Goal: Information Seeking & Learning: Learn about a topic

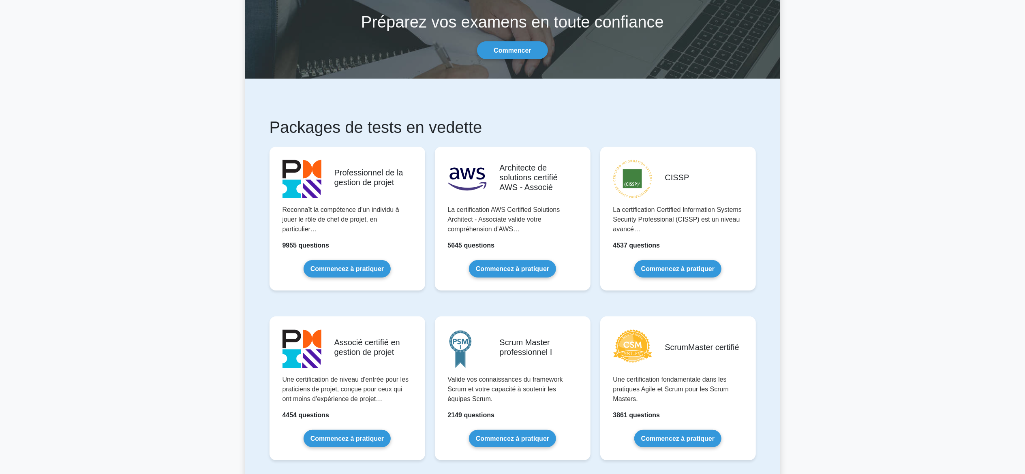
scroll to position [97, 0]
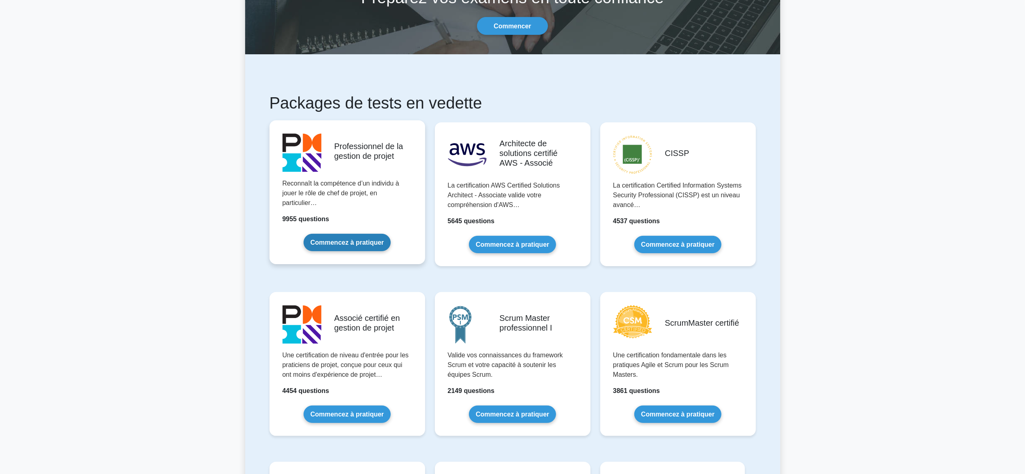
click at [353, 250] on link "Commencez à pratiquer" at bounding box center [347, 242] width 87 height 17
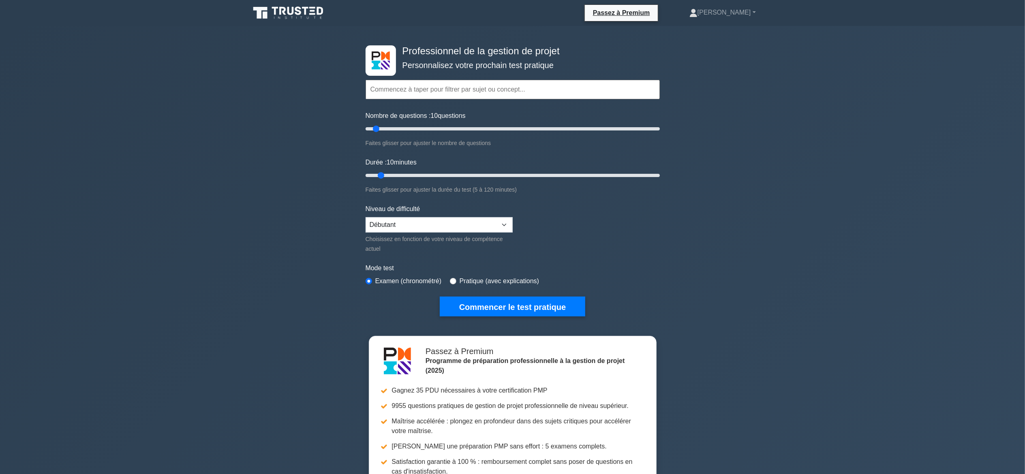
click at [281, 249] on div "Professionnel de la gestion de projet Personnalisez votre prochain test pratiqu…" at bounding box center [512, 306] width 1025 height 560
click at [385, 129] on input "Nombre de questions : 10 questions" at bounding box center [513, 129] width 294 height 10
type input "5"
click at [366, 129] on input "Nombre de questions : 15 questions" at bounding box center [513, 129] width 294 height 10
click at [508, 224] on select "Débutant Intermédiaire Expert" at bounding box center [439, 224] width 147 height 15
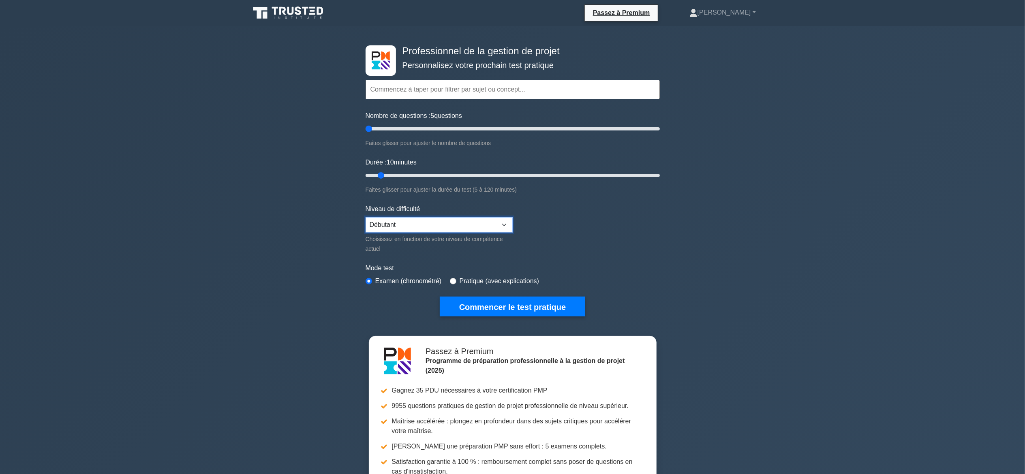
select select "intermediate"
click at [366, 217] on select "Débutant Intermédiaire Expert" at bounding box center [439, 224] width 147 height 15
click at [589, 253] on form "Thèmes Gestion de la portée Gestion du temps Gestion des coûts Gestion de la qu…" at bounding box center [513, 185] width 294 height 261
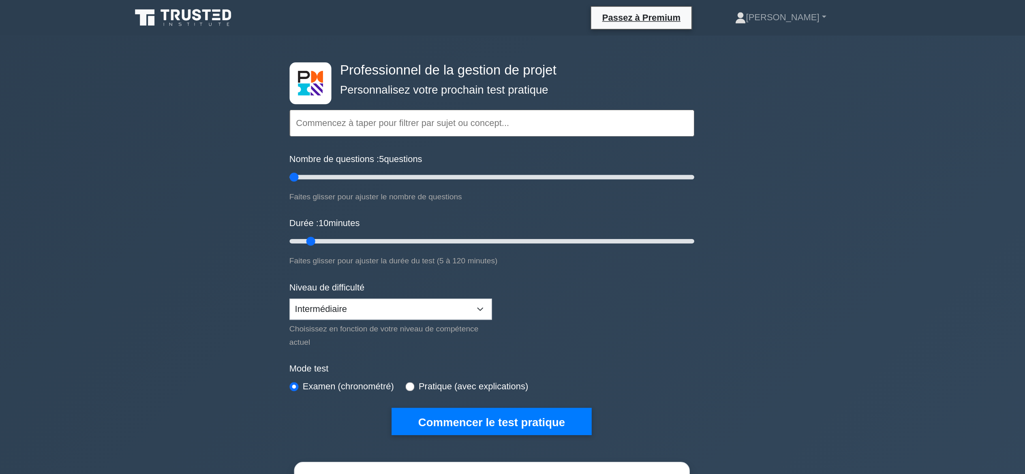
click at [539, 92] on input "text" at bounding box center [513, 89] width 294 height 19
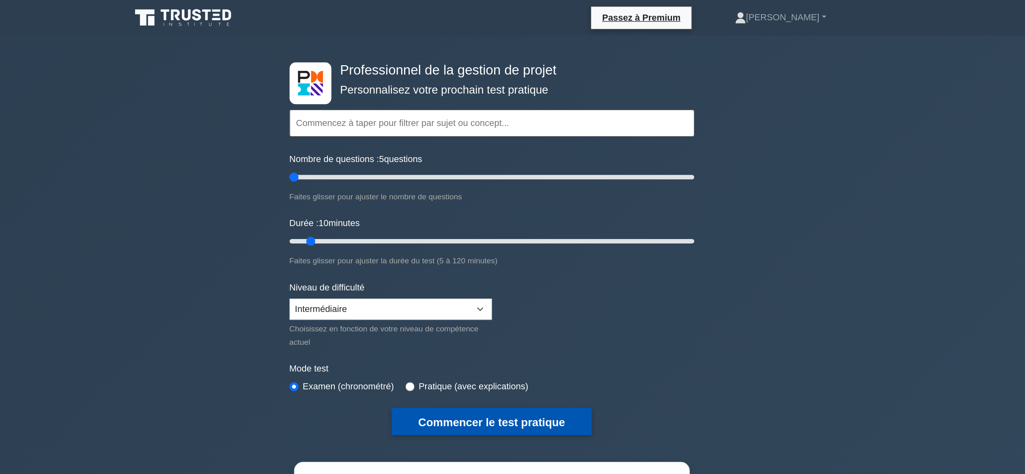
click at [502, 306] on font "Commencer le test pratique" at bounding box center [512, 307] width 107 height 9
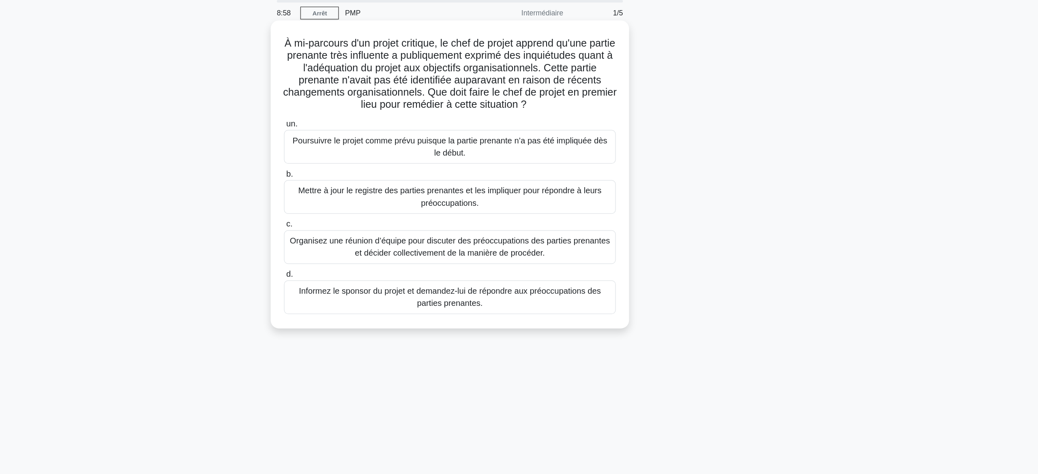
click at [550, 193] on font "Mettre à jour le registre des parties prenantes et les impliquer pour répondre …" at bounding box center [518, 185] width 255 height 19
click at [388, 170] on input "b. Mettre à jour le registre des parties prenantes et les impliquer pour répond…" at bounding box center [388, 167] width 0 height 5
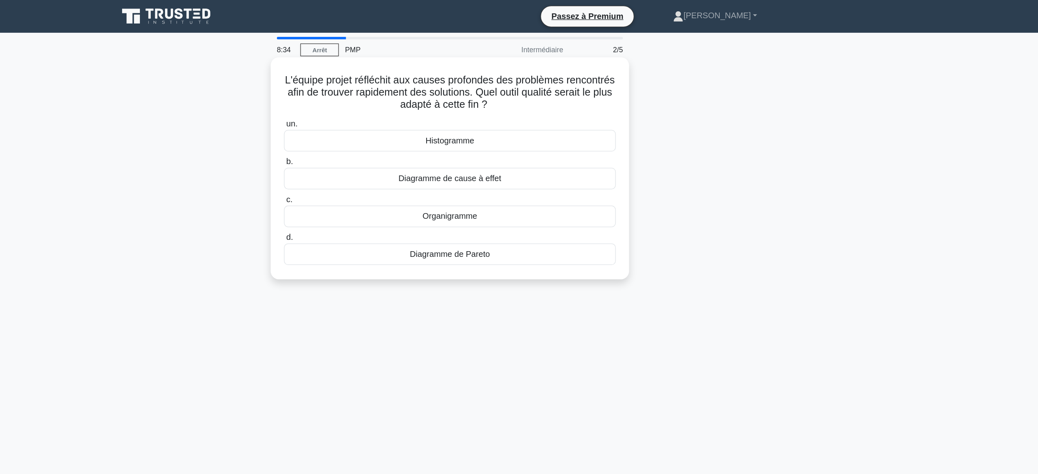
click at [566, 144] on div "Diagramme de cause à effet" at bounding box center [519, 141] width 263 height 17
click at [388, 131] on input "b. Diagramme de cause à effet" at bounding box center [388, 128] width 0 height 5
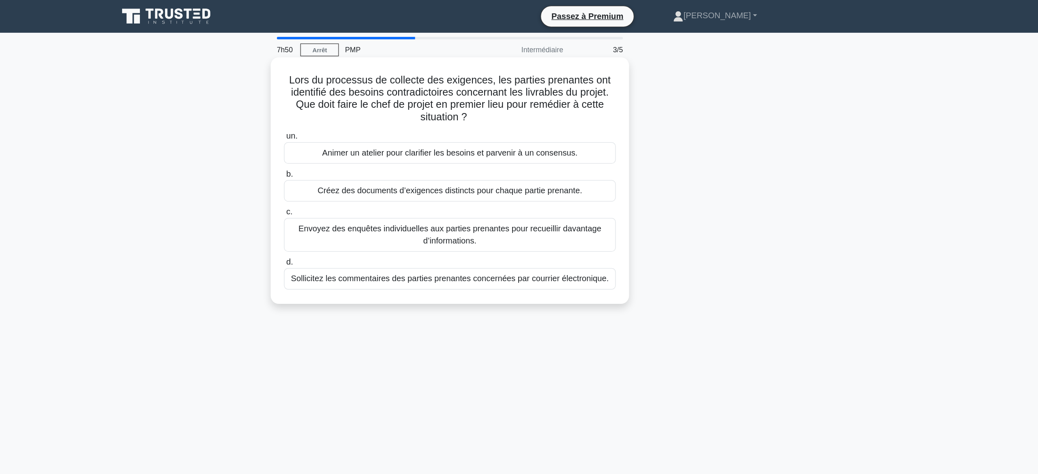
click at [470, 122] on font "Animer un atelier pour clarifier les besoins et parvenir à un consensus." at bounding box center [519, 121] width 202 height 7
click at [388, 111] on input "un. Animer un atelier pour clarifier les besoins et parvenir à un consensus." at bounding box center [388, 107] width 0 height 5
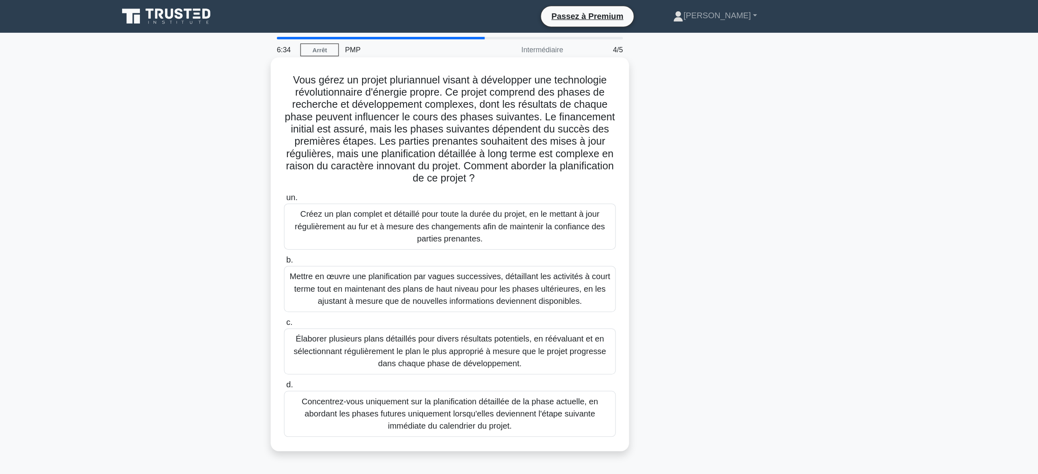
click at [577, 236] on font "Mettre en œuvre une planification par vagues successives, détaillant les activi…" at bounding box center [519, 229] width 254 height 26
click at [388, 209] on input "b. Mettre en œuvre une planification par vagues successives, détaillant les act…" at bounding box center [388, 205] width 0 height 5
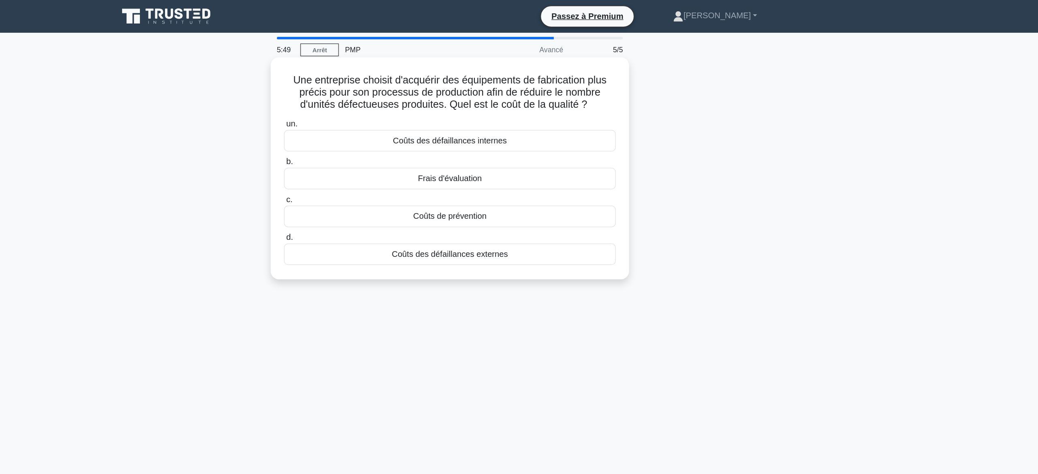
click at [524, 173] on font "Coûts de prévention" at bounding box center [519, 171] width 58 height 7
click at [388, 161] on input "c. Coûts de prévention" at bounding box center [388, 158] width 0 height 5
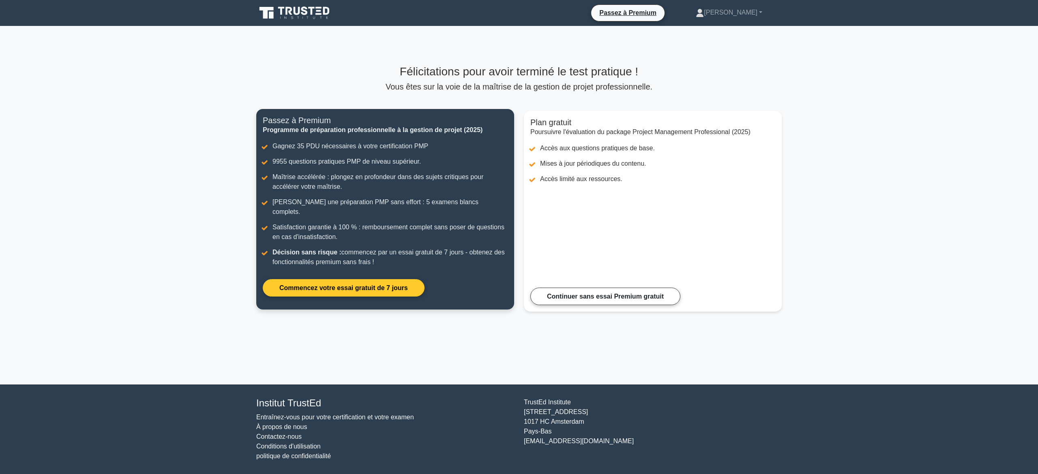
click at [388, 283] on link "Commencez votre essai gratuit de 7 jours" at bounding box center [344, 287] width 162 height 17
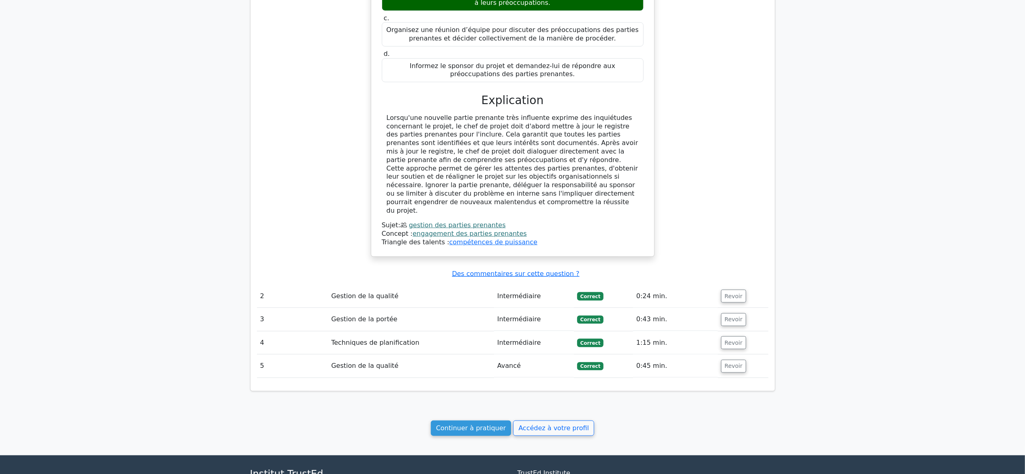
scroll to position [616, 0]
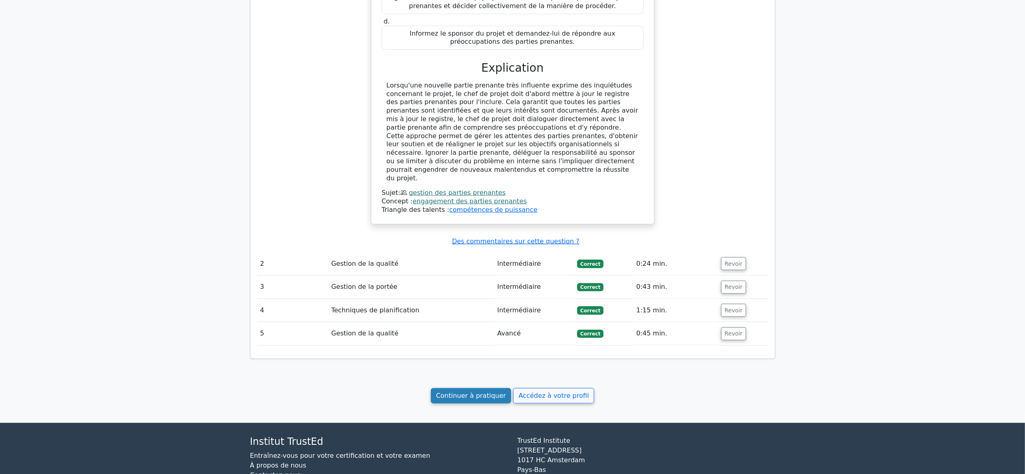
click at [475, 392] on font "Continuer à pratiquer" at bounding box center [471, 396] width 70 height 8
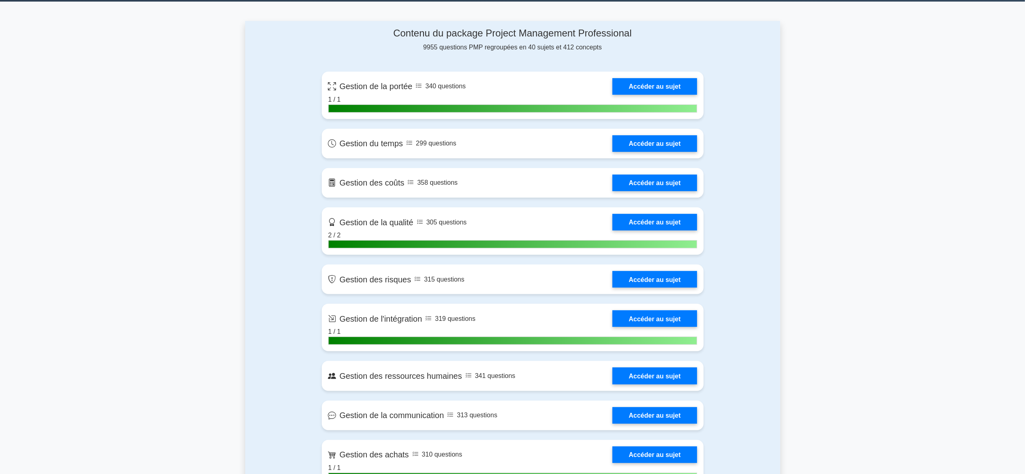
scroll to position [357, 0]
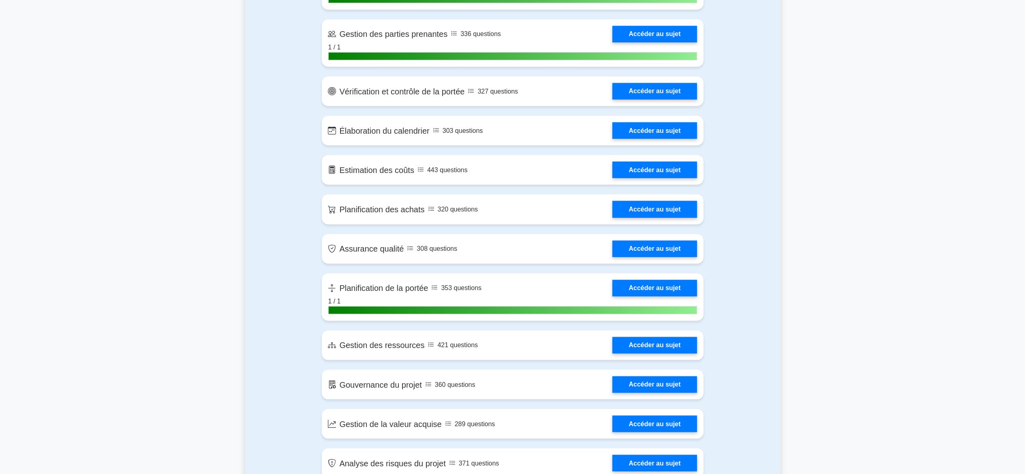
scroll to position [811, 0]
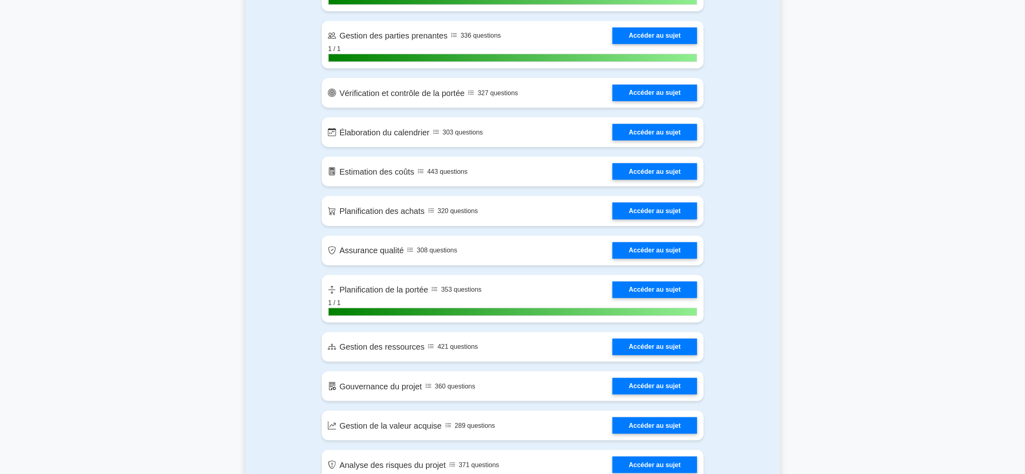
click at [260, 415] on div "Contenu du package Project Management Professional 9955 questions PMP regroupée…" at bounding box center [512, 459] width 535 height 1828
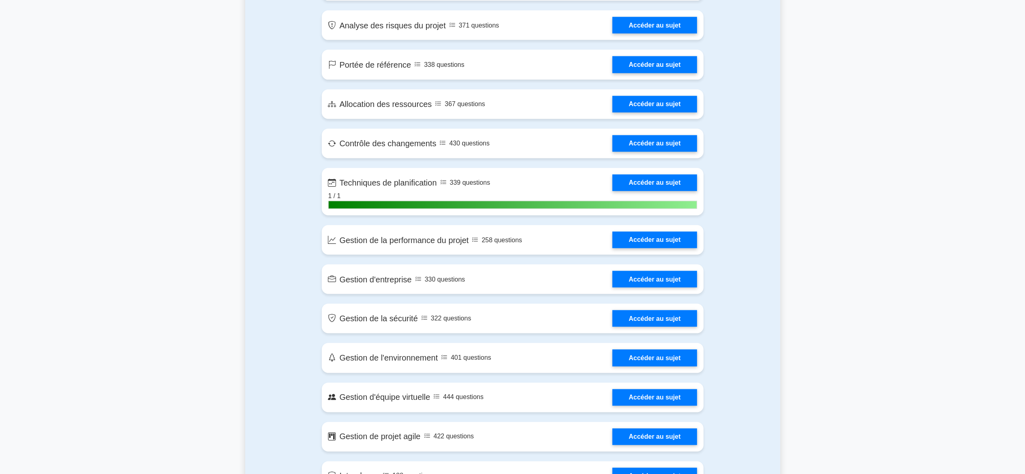
scroll to position [1265, 0]
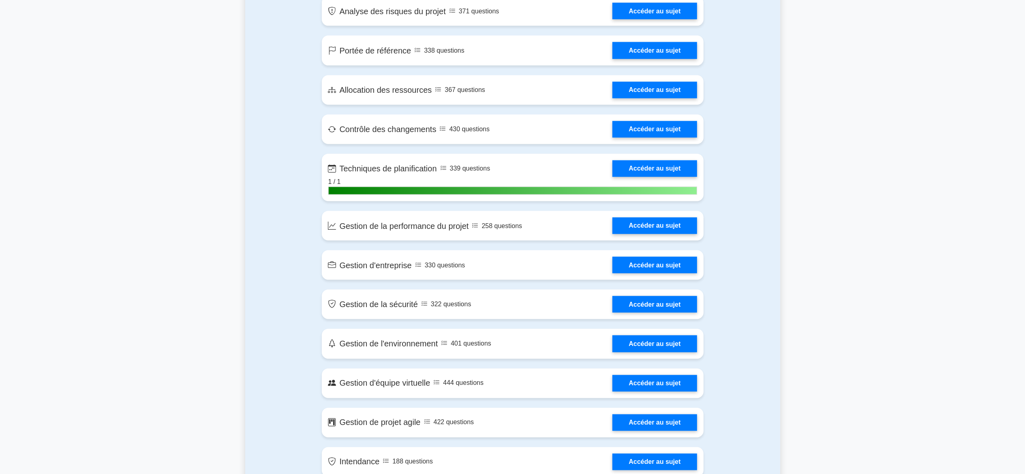
click at [293, 375] on div "Contenu du package Project Management Professional 9955 questions PMP regroupée…" at bounding box center [512, 5] width 535 height 1828
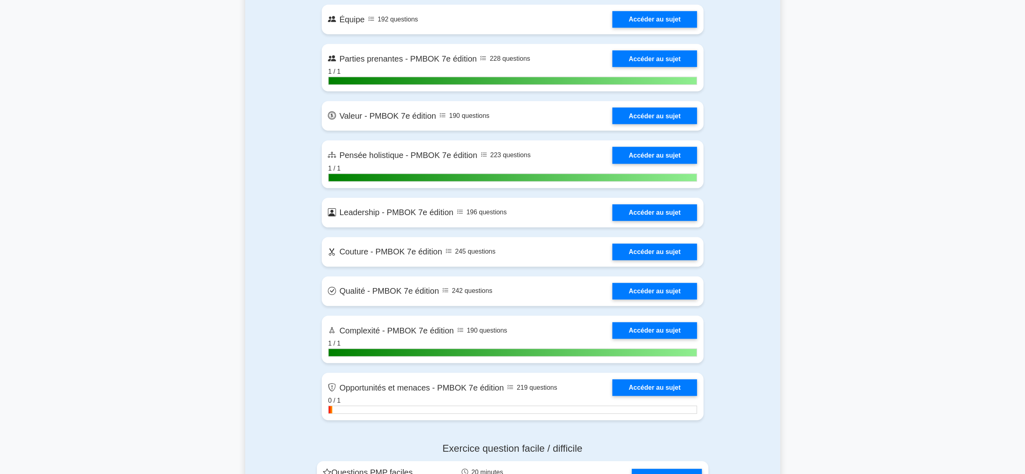
scroll to position [1751, 0]
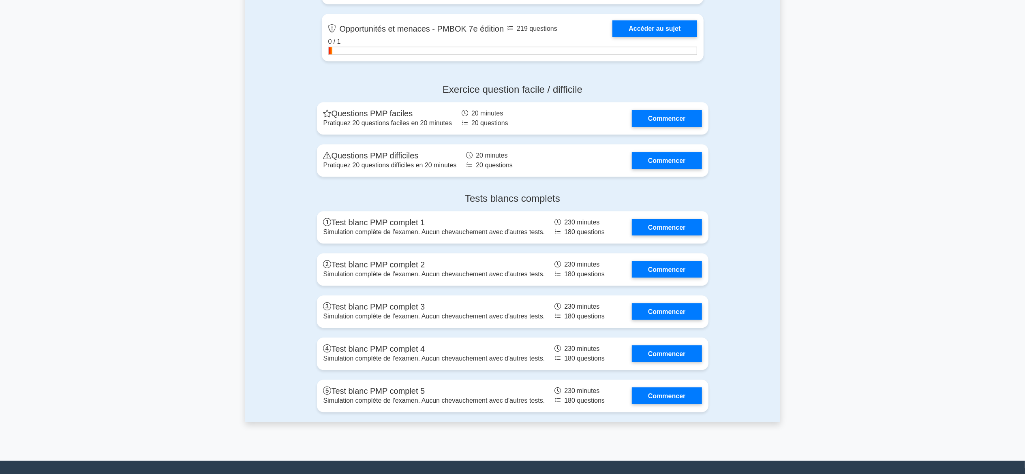
scroll to position [2108, 0]
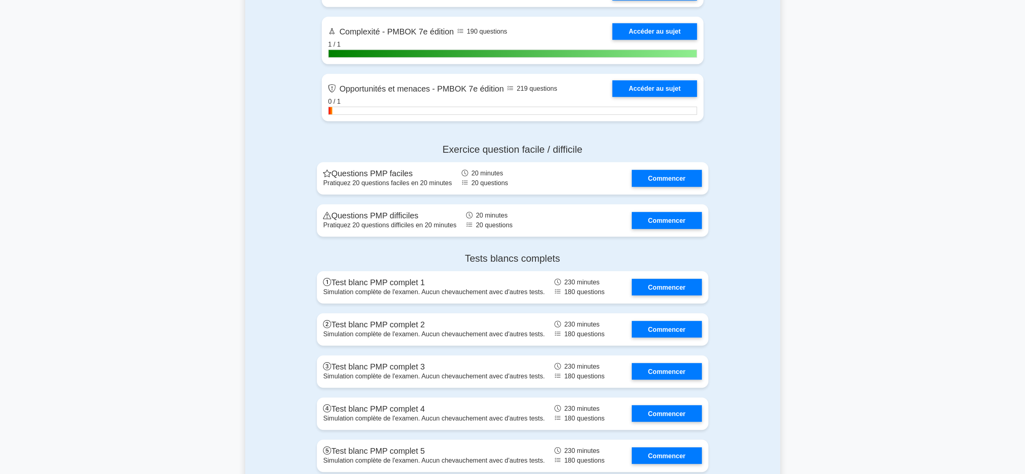
scroll to position [2043, 0]
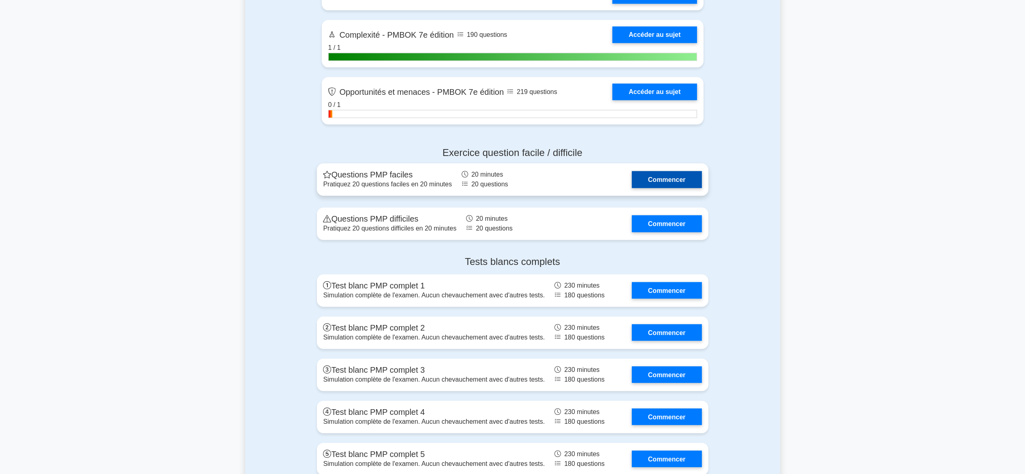
click at [665, 186] on link "Commencer" at bounding box center [667, 179] width 70 height 17
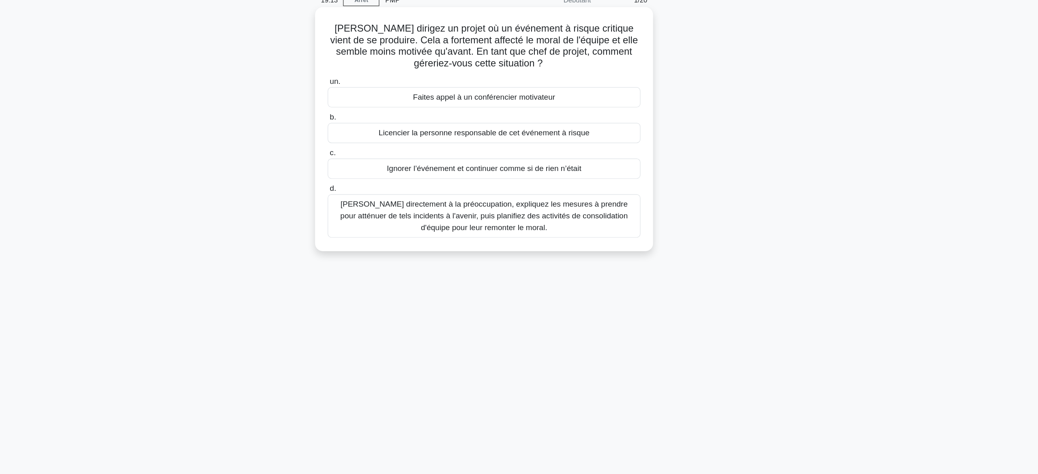
click at [591, 227] on font "[PERSON_NAME] directement à la préoccupation, expliquez les mesures à prendre p…" at bounding box center [518, 220] width 255 height 29
click at [388, 201] on input "d. Répondez directement à la préoccupation, expliquez les mesures à prendre pou…" at bounding box center [388, 197] width 0 height 5
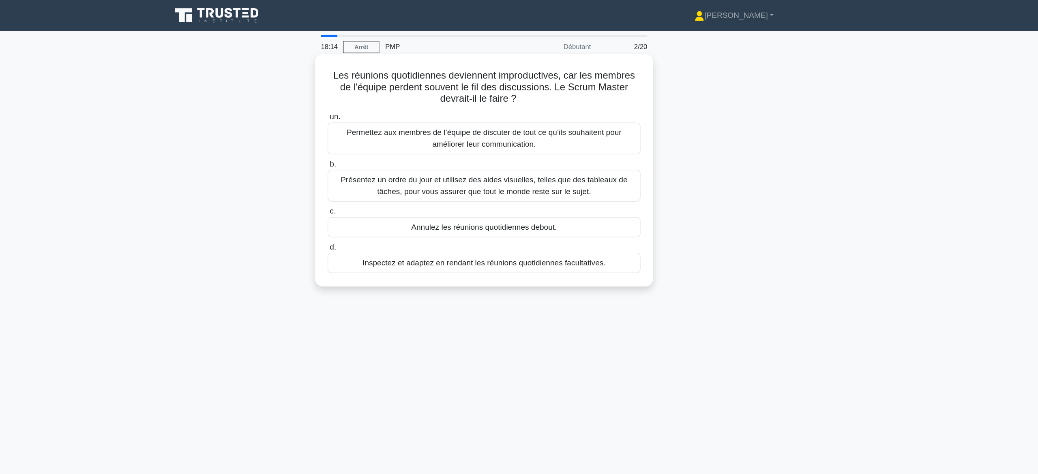
click at [459, 156] on font "Présentez un ordre du jour et utilisez des aides visuelles, telles que des tabl…" at bounding box center [518, 156] width 241 height 17
click at [388, 141] on input "b. Présentez un ordre du jour et utilisez des aides visuelles, telles que des t…" at bounding box center [388, 137] width 0 height 5
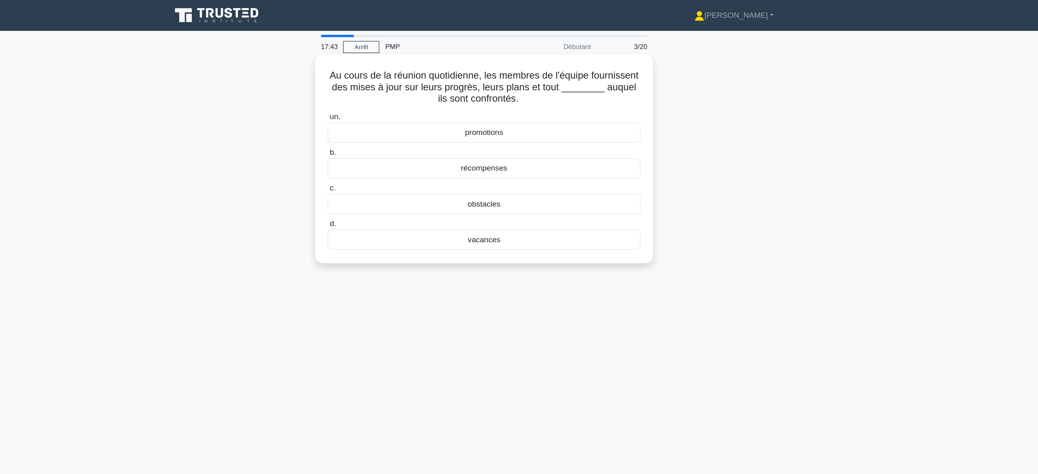
click at [525, 173] on font "obstacles" at bounding box center [519, 171] width 28 height 7
click at [388, 161] on input "c. obstacles" at bounding box center [388, 158] width 0 height 5
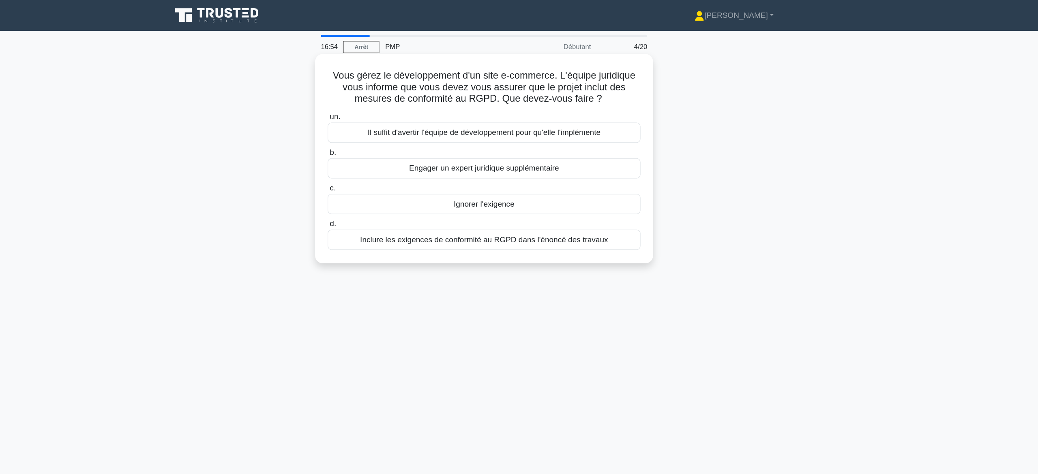
click at [525, 202] on font "Inclure les exigences de conformité au RGPD dans l'énoncé des travaux" at bounding box center [519, 201] width 208 height 7
click at [388, 191] on input "d. Inclure les exigences de conformité au RGPD dans l'énoncé des travaux" at bounding box center [388, 188] width 0 height 5
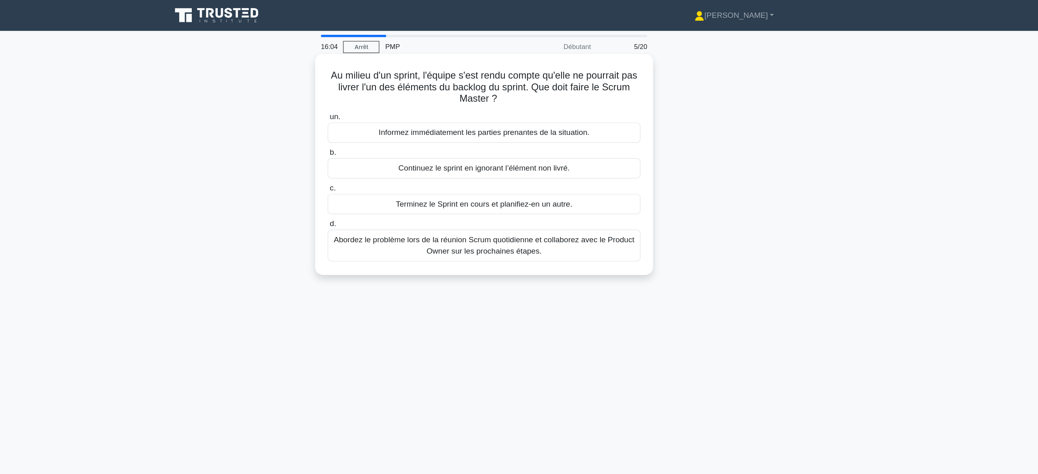
click at [530, 213] on font "Abordez le problème lors de la réunion Scrum quotidienne et collaborez avec le …" at bounding box center [519, 206] width 253 height 17
click at [388, 191] on input "d. Abordez le problème lors de la réunion Scrum quotidienne et collaborez avec …" at bounding box center [388, 188] width 0 height 5
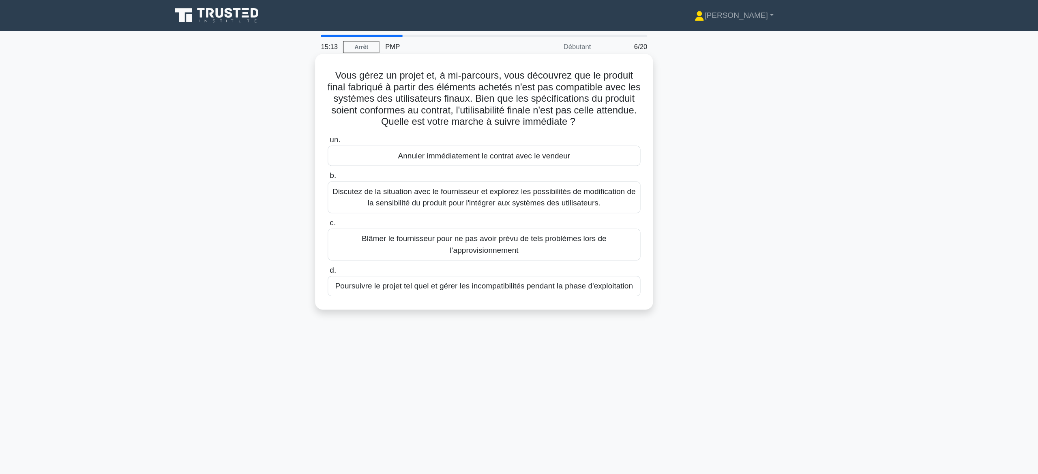
click at [535, 169] on font "Discutez de la situation avec le fournisseur et explorez les possibilités de mo…" at bounding box center [519, 165] width 255 height 17
click at [388, 150] on input "b. Discutez de la situation avec le fournisseur et explorez les possibilités de…" at bounding box center [388, 147] width 0 height 5
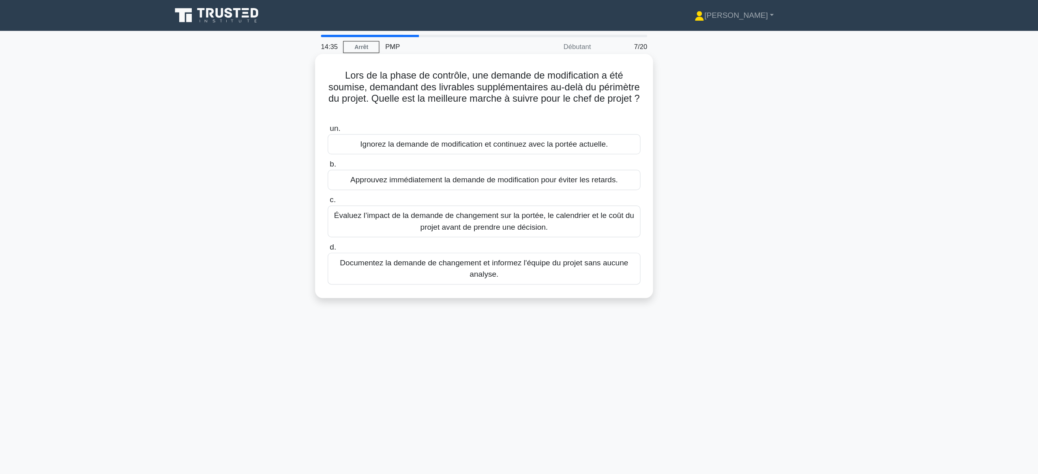
click at [505, 185] on font "Évaluez l’impact de la demande de changement sur la portée, le calendrier et le…" at bounding box center [519, 186] width 252 height 17
click at [388, 171] on input "c. Évaluez l’impact de la demande de changement sur la portée, le calendrier et…" at bounding box center [388, 167] width 0 height 5
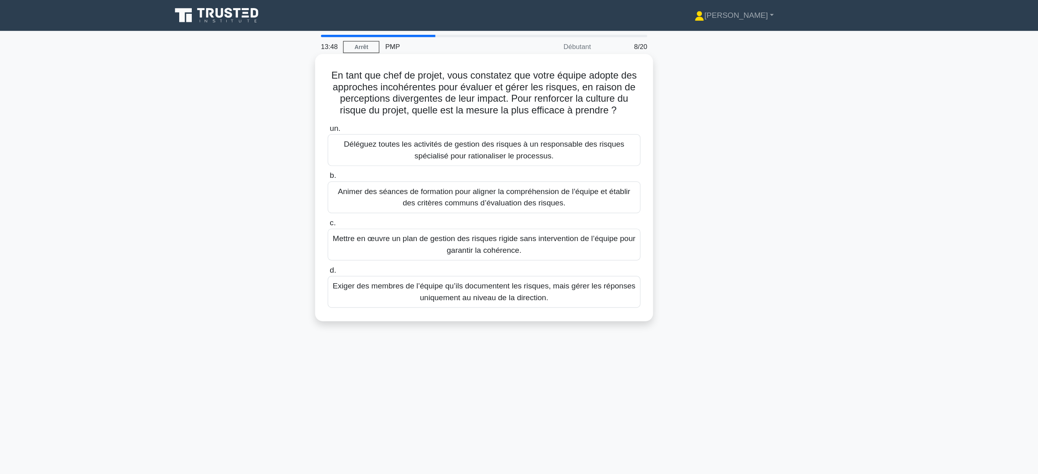
click at [475, 169] on font "Animer des séances de formation pour aligner la compréhension de l’équipe et ét…" at bounding box center [519, 165] width 246 height 17
click at [388, 150] on input "b. Animer des séances de formation pour aligner la compréhension de l’équipe et…" at bounding box center [388, 147] width 0 height 5
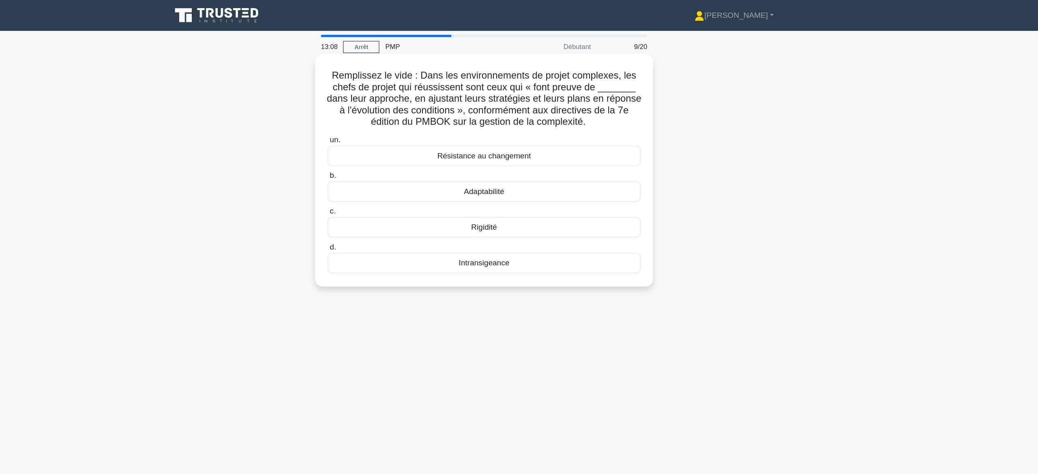
click at [523, 163] on font "Adaptabilité" at bounding box center [519, 160] width 34 height 7
click at [388, 150] on input "b. Adaptabilité" at bounding box center [388, 147] width 0 height 5
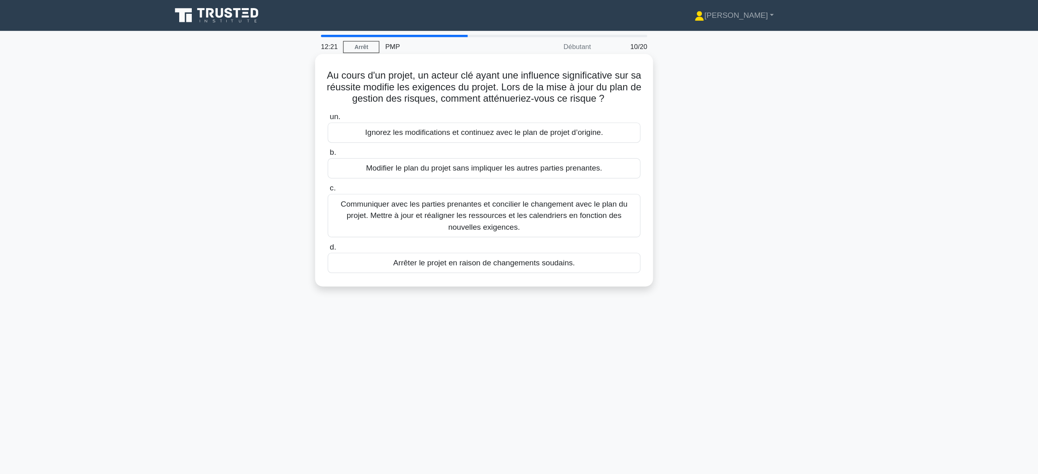
click at [471, 181] on font "Communiquer avec les parties prenantes et concilier le changement avec le plan …" at bounding box center [518, 181] width 241 height 26
click at [388, 161] on input "c. Communiquer avec les parties prenantes et concilier le changement avec le pl…" at bounding box center [388, 158] width 0 height 5
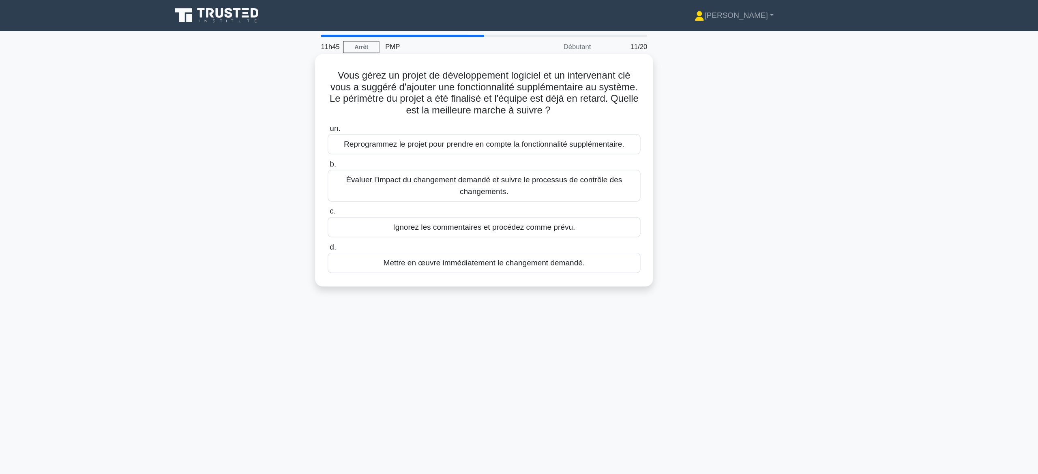
click at [524, 162] on font "Évaluer l’impact du changement demandé et suivre le processus de contrôle des c…" at bounding box center [519, 156] width 232 height 17
click at [388, 141] on input "b. Évaluer l’impact du changement demandé et suivre le processus de contrôle de…" at bounding box center [388, 137] width 0 height 5
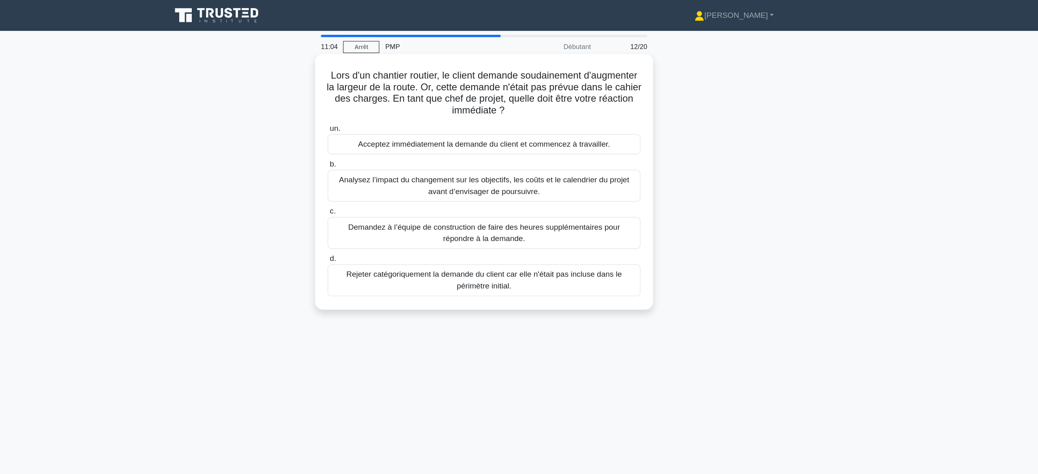
click at [561, 158] on font "Analysez l’impact du changement sur les objectifs, les coûts et le calendrier d…" at bounding box center [519, 156] width 244 height 17
click at [388, 141] on input "b. Analysez l’impact du changement sur les objectifs, les coûts et le calendrie…" at bounding box center [388, 137] width 0 height 5
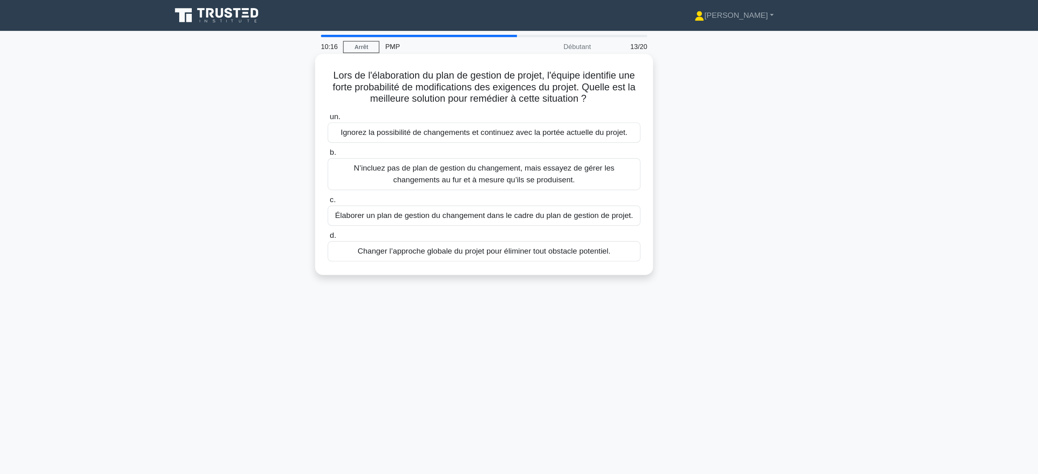
click at [538, 184] on font "Élaborer un plan de gestion du changement dans le cadre du plan de gestion de p…" at bounding box center [519, 181] width 250 height 7
click at [388, 171] on input "c. Élaborer un plan de gestion du changement dans le cadre du plan de gestion d…" at bounding box center [388, 167] width 0 height 5
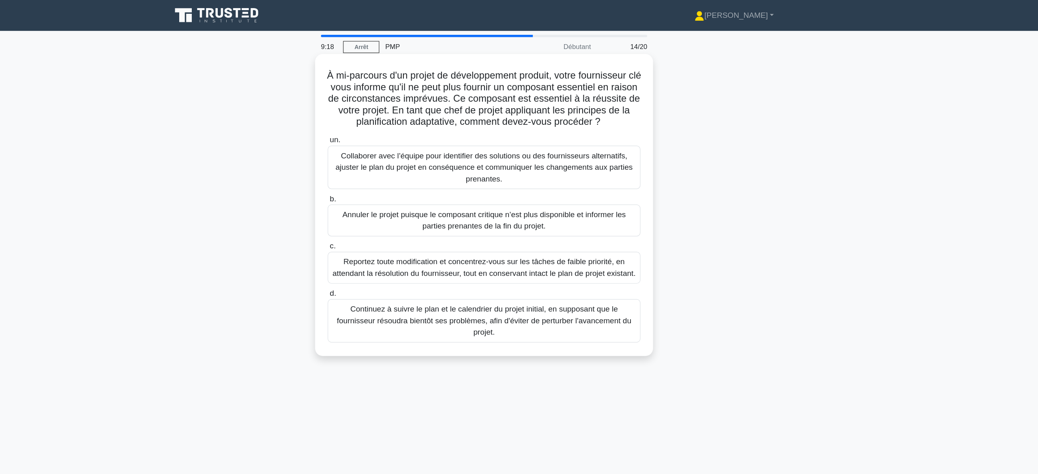
click at [558, 155] on font "Collaborer avec l’équipe pour identifier des solutions ou des fournisseurs alte…" at bounding box center [518, 140] width 255 height 29
click at [388, 120] on input "un. Collaborer avec l’équipe pour identifier des solutions ou des fournisseurs …" at bounding box center [388, 117] width 0 height 5
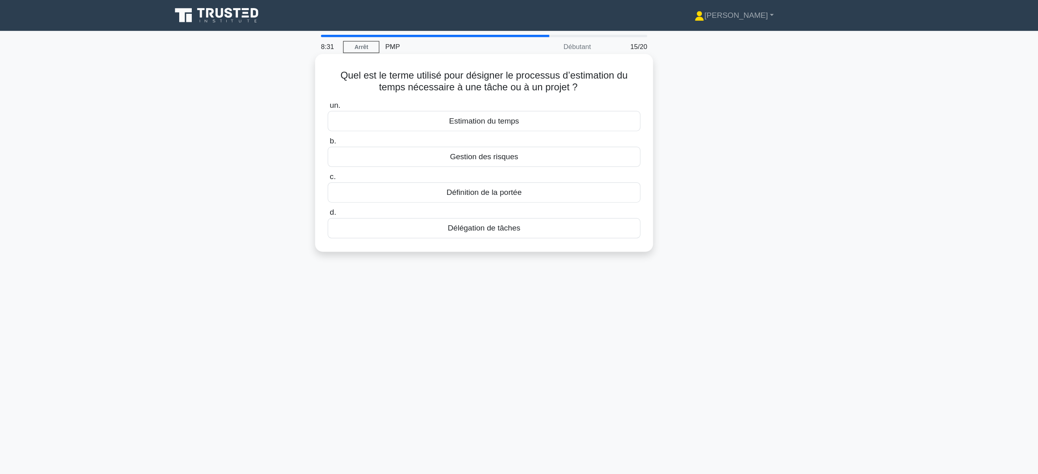
click at [576, 101] on div "Estimation du temps" at bounding box center [519, 101] width 263 height 17
click at [388, 91] on input "un. Estimation du temps" at bounding box center [388, 88] width 0 height 5
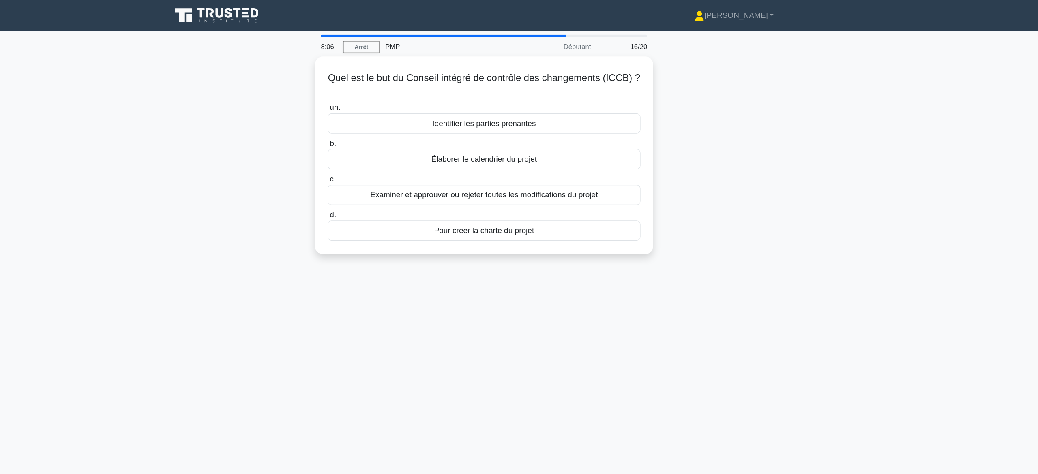
drag, startPoint x: 554, startPoint y: 165, endPoint x: 435, endPoint y: 327, distance: 200.9
click at [435, 327] on div "8:06 Arrêt PMP Débutant 16/20 Quel est le but du Conseil intégré de contrôle de…" at bounding box center [518, 231] width 535 height 405
click at [439, 288] on div "8:06 Arrêt PMP Débutant 16/20 Quel est le but du Conseil intégré de contrôle de…" at bounding box center [518, 231] width 535 height 405
click at [468, 163] on font "Examiner et approuver ou rejeter toutes les modifications du projet" at bounding box center [518, 161] width 191 height 7
click at [388, 151] on input "c. Examiner et approuver ou rejeter toutes les modifications du projet" at bounding box center [388, 148] width 0 height 5
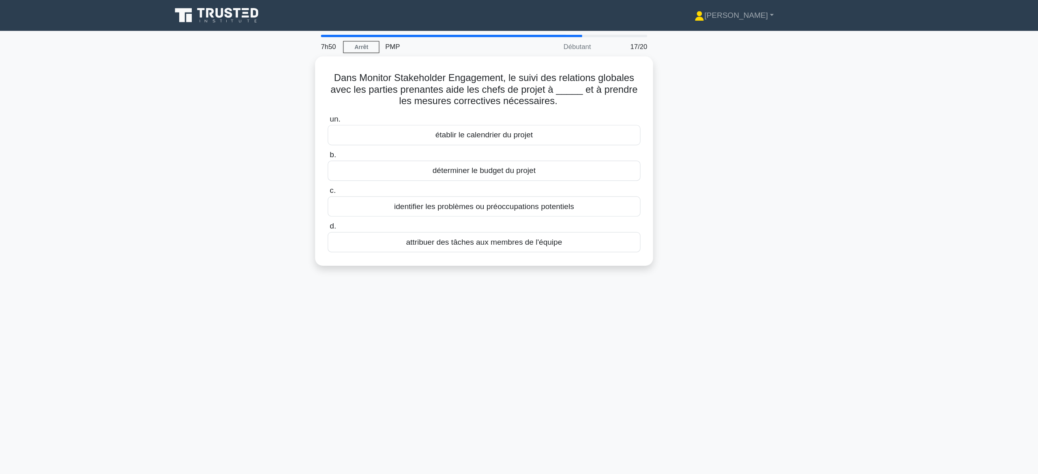
click at [388, 285] on div "7h50 Arrêt PMP Débutant 17/20 Dans Monitor Stakeholder Engagement, le suivi des…" at bounding box center [518, 231] width 535 height 405
click at [478, 173] on font "identifier les problèmes ou préoccupations potentiels" at bounding box center [518, 171] width 151 height 7
click at [388, 161] on input "c. identifier les problèmes ou préoccupations potentiels" at bounding box center [388, 158] width 0 height 5
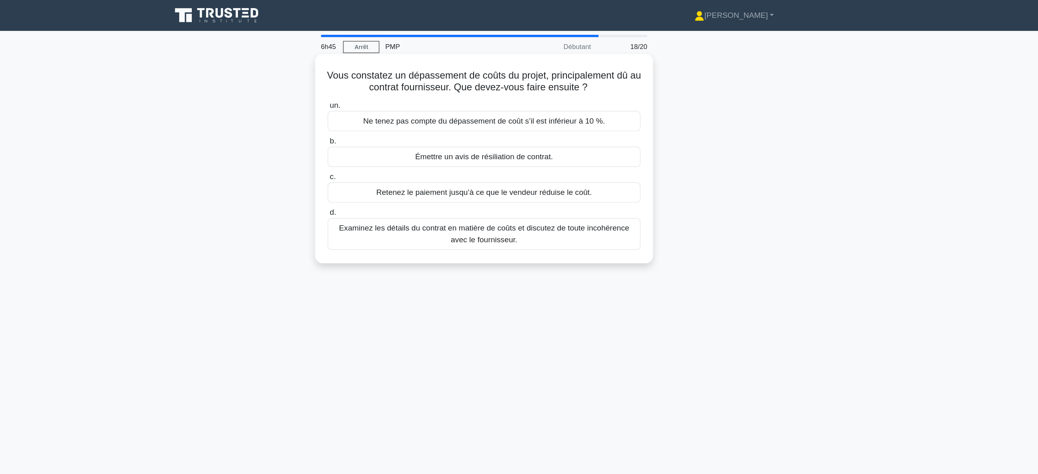
click at [511, 193] on font "Examinez les détails du contrat en matière de coûts et discutez de toute incohé…" at bounding box center [519, 196] width 244 height 17
click at [388, 181] on input "d. Examinez les détails du contrat en matière de coûts et discutez de toute inc…" at bounding box center [388, 178] width 0 height 5
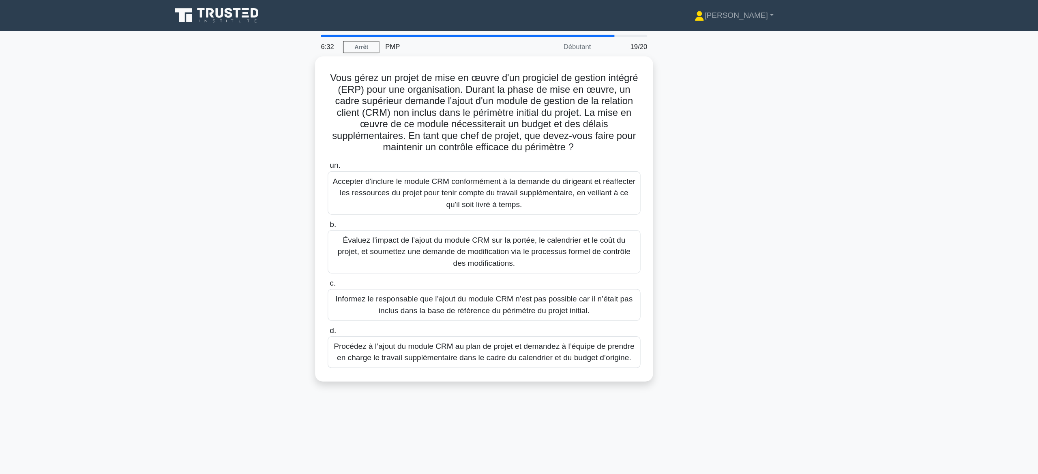
click at [280, 176] on div "Vous gérez un projet de mise en œuvre d'un progiciel de gestion intégré (ERP) p…" at bounding box center [518, 188] width 535 height 283
click at [498, 207] on font "Évaluez l’impact de l’ajout du module CRM sur la portée, le calendrier et le co…" at bounding box center [519, 209] width 246 height 26
click at [388, 189] on input "b. Évaluez l’impact de l’ajout du module CRM sur la portée, le calendrier et le…" at bounding box center [388, 186] width 0 height 5
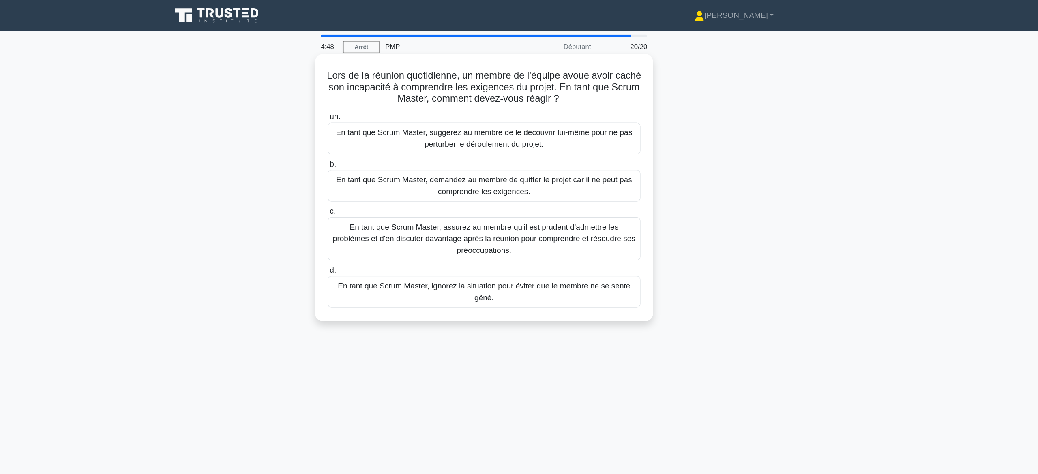
click at [568, 204] on font "En tant que Scrum Master, assurez au membre qu'il est prudent d'admettre les pr…" at bounding box center [519, 200] width 254 height 26
click at [388, 180] on input "c. En tant que Scrum Master, assurez au membre qu'il est prudent d'admettre les…" at bounding box center [388, 177] width 0 height 5
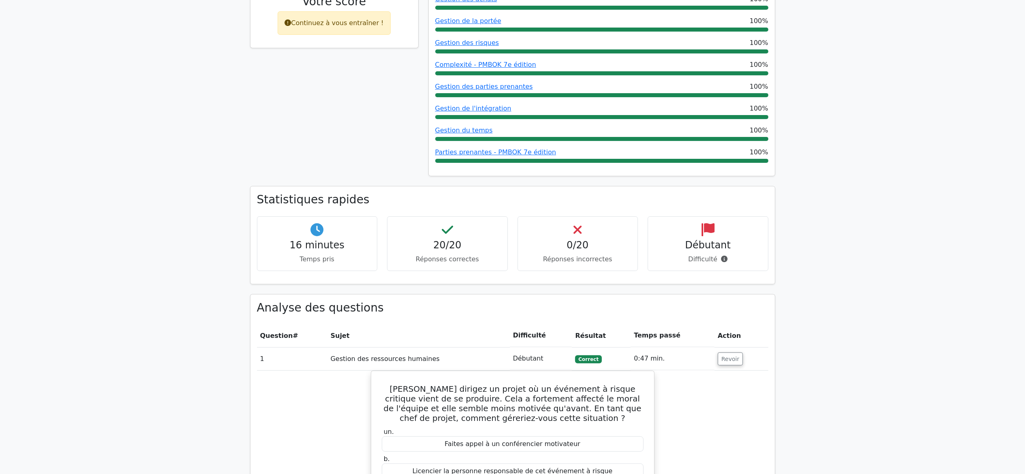
scroll to position [227, 0]
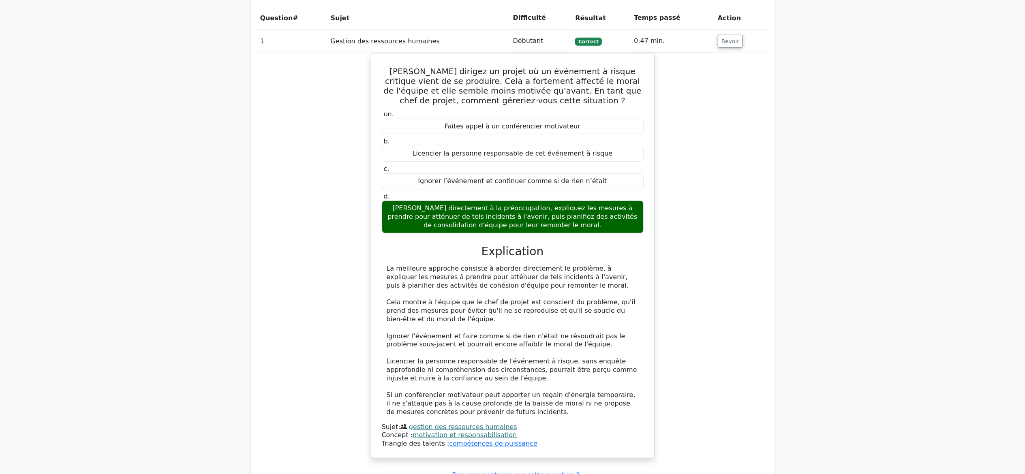
scroll to position [519, 0]
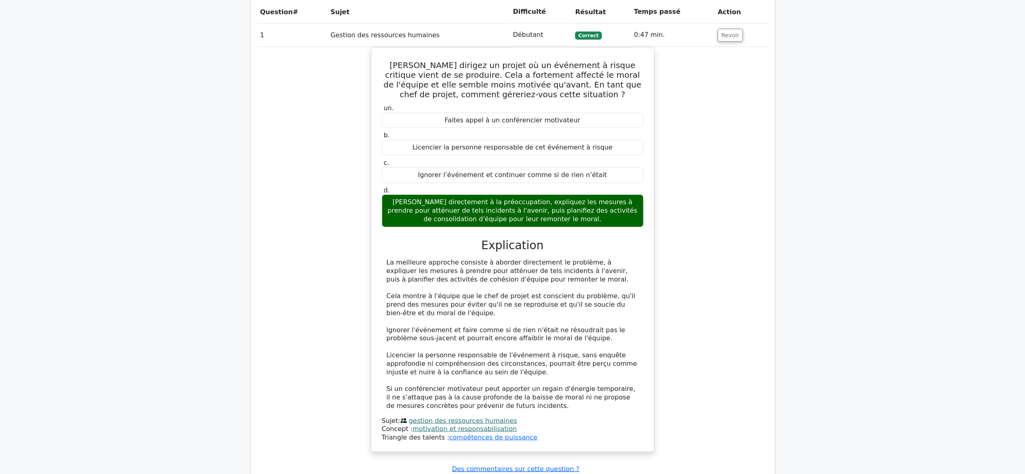
click at [279, 337] on div "[PERSON_NAME] dirigez un projet où un événement à risque critique vient de se p…" at bounding box center [513, 254] width 512 height 415
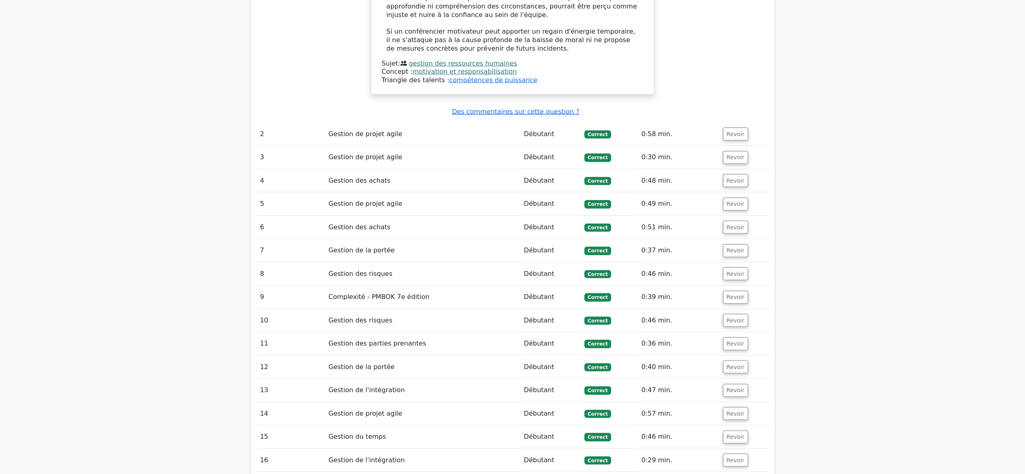
scroll to position [876, 0]
click at [734, 138] on font "Revoir" at bounding box center [736, 135] width 18 height 6
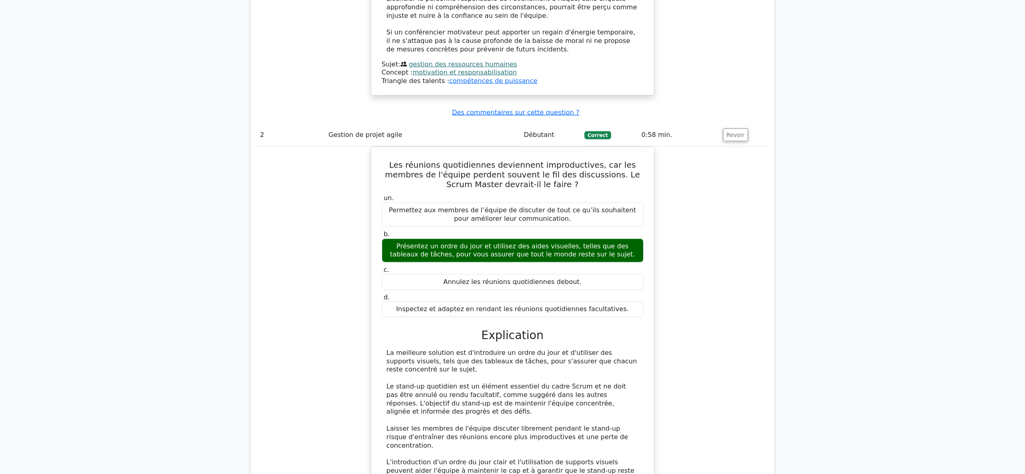
click at [321, 287] on div "Les réunions quotidiennes deviennent improductives, car les membres de l'équipe…" at bounding box center [513, 358] width 512 height 422
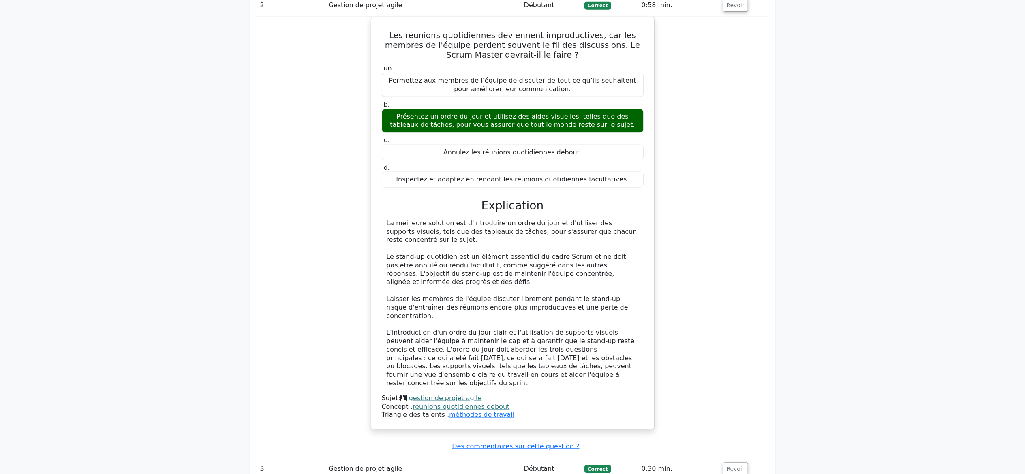
scroll to position [973, 0]
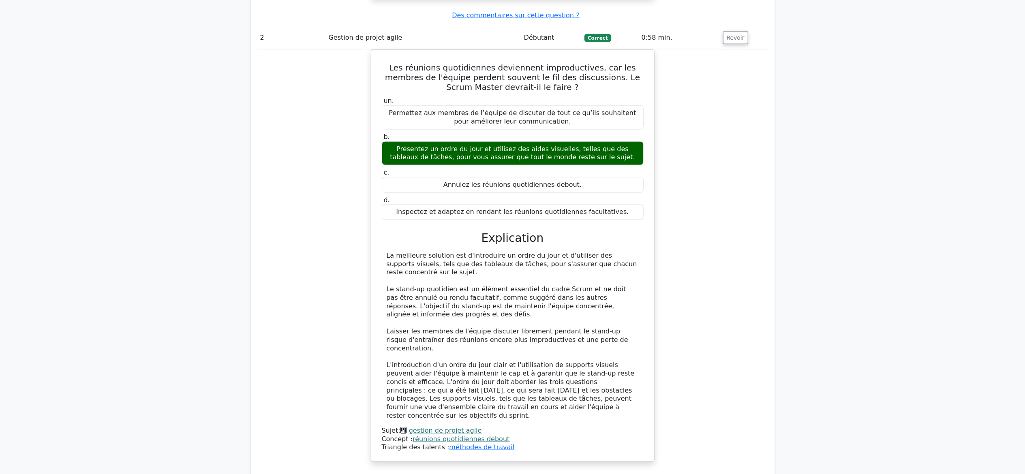
click at [300, 299] on div "Les réunions quotidiennes deviennent improductives, car les membres de l'équipe…" at bounding box center [513, 260] width 512 height 422
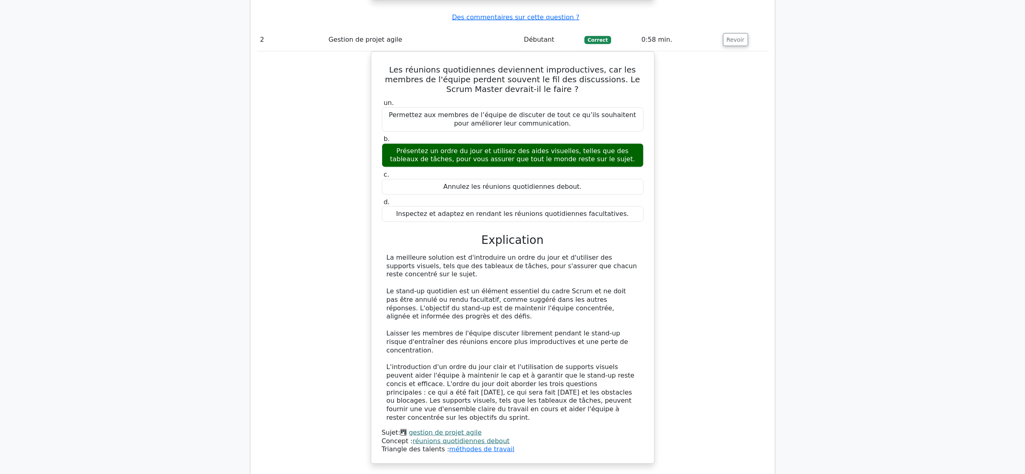
click at [216, 243] on main "Vos résultats de test Professionnel de la gestion de projet 100% Votre score Co…" at bounding box center [512, 21] width 1025 height 1936
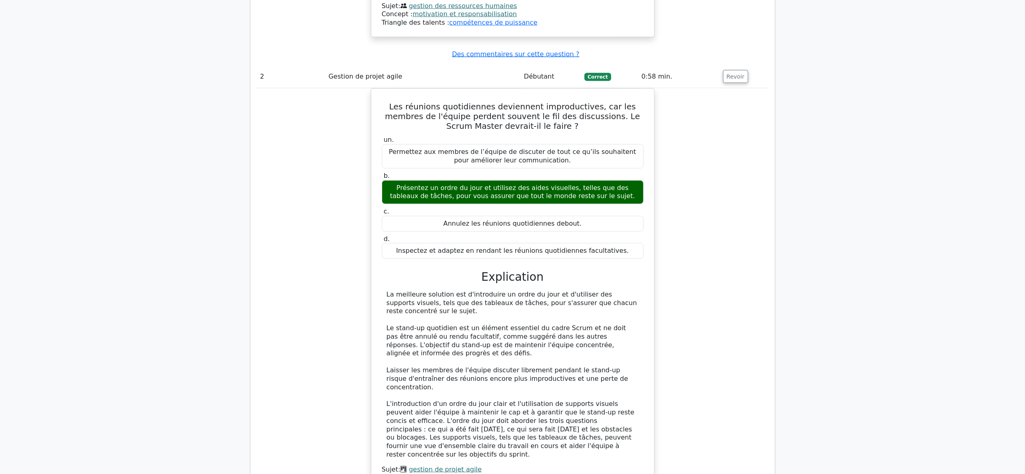
scroll to position [940, 0]
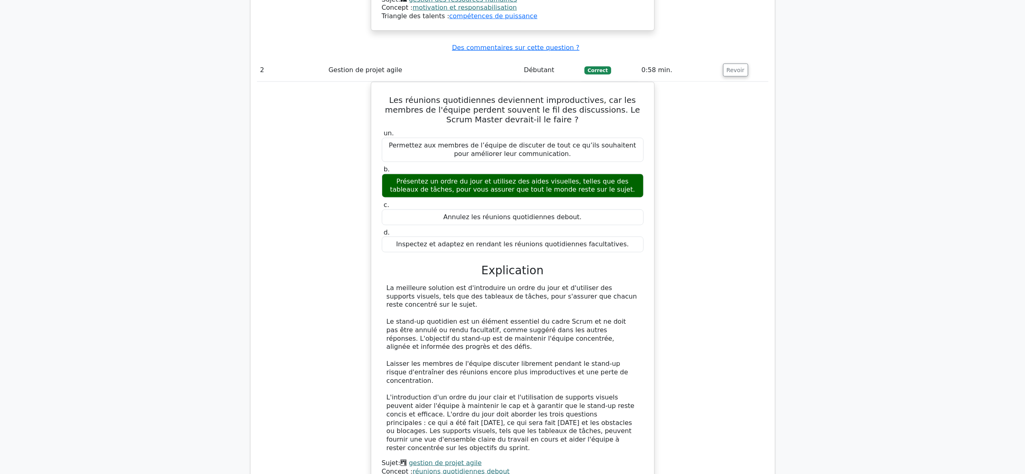
click at [354, 245] on div "Les réunions quotidiennes deviennent improductives, car les membres de l'équipe…" at bounding box center [513, 293] width 512 height 422
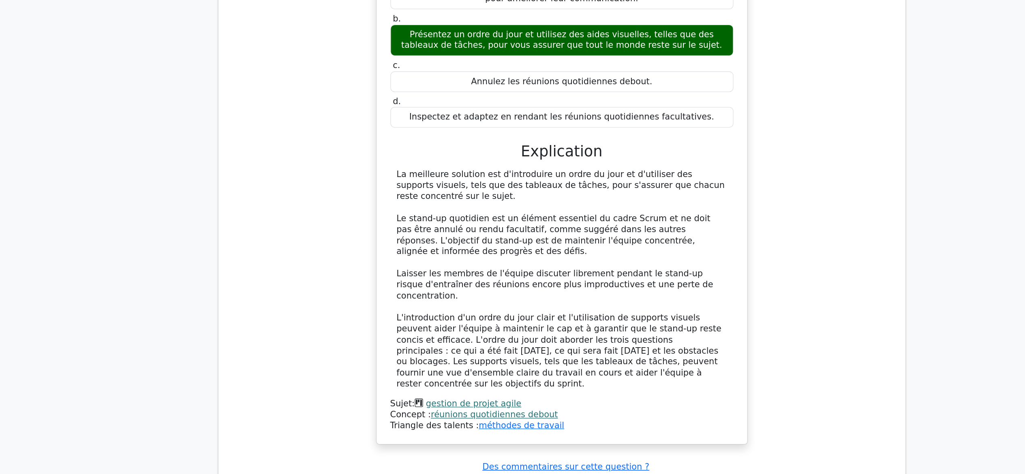
scroll to position [1005, 0]
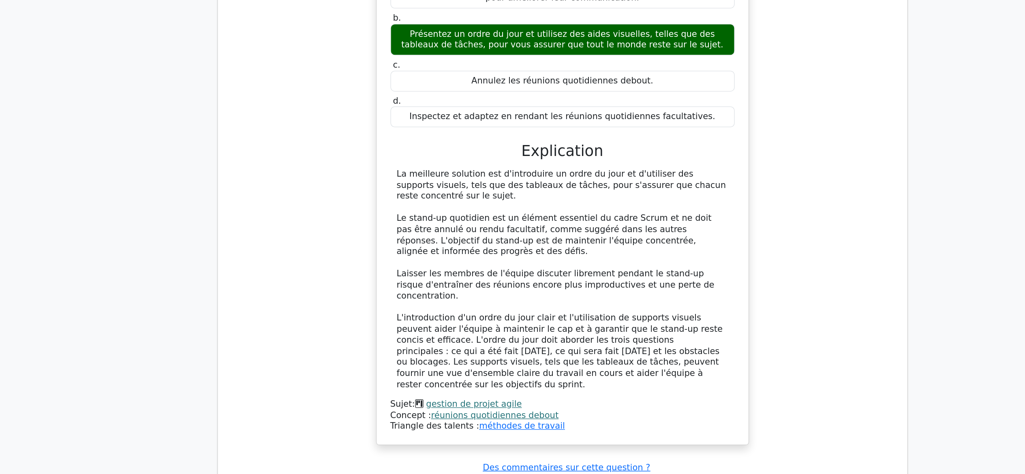
click at [354, 277] on div "Les réunions quotidiennes deviennent improductives, car les membres de l'équipe…" at bounding box center [513, 228] width 512 height 422
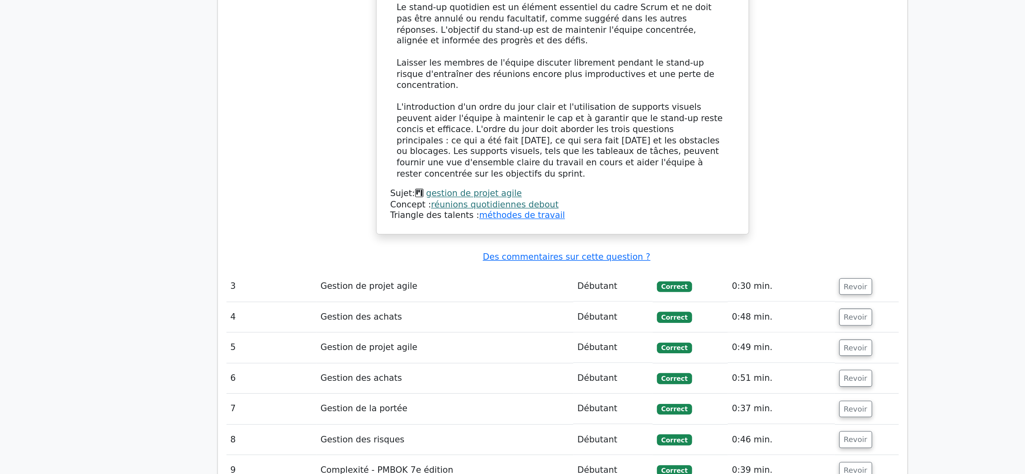
scroll to position [1145, 0]
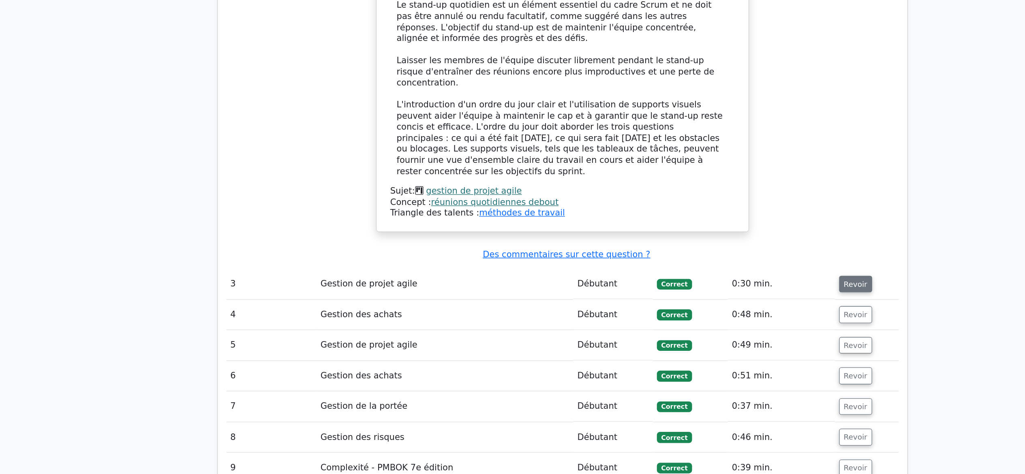
click at [735, 326] on font "Revoir" at bounding box center [736, 329] width 18 height 6
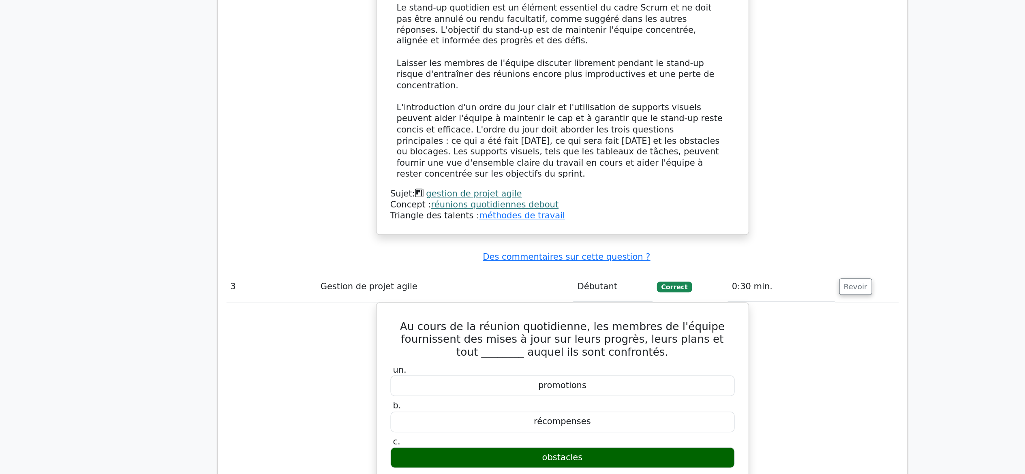
click at [206, 273] on main "Vos résultats de test Professionnel de la gestion de projet 100% Votre score Co…" at bounding box center [512, 10] width 1025 height 2259
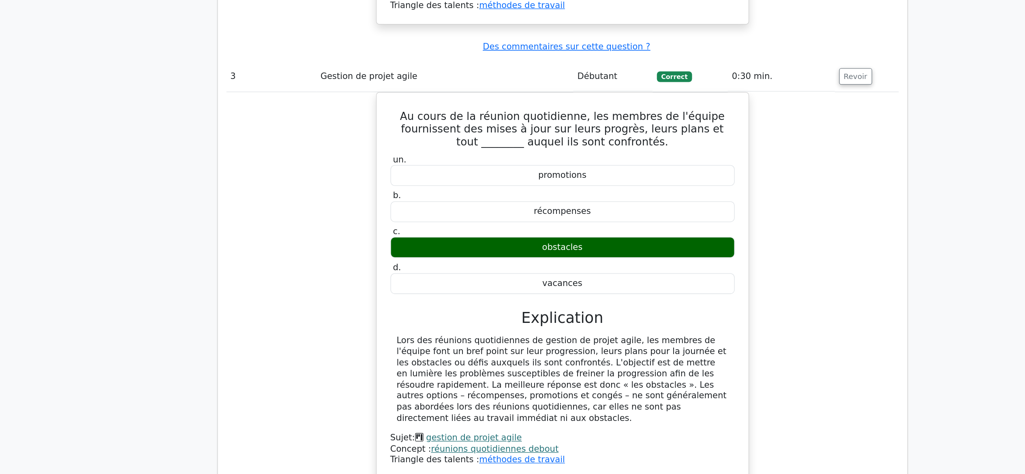
scroll to position [1307, 0]
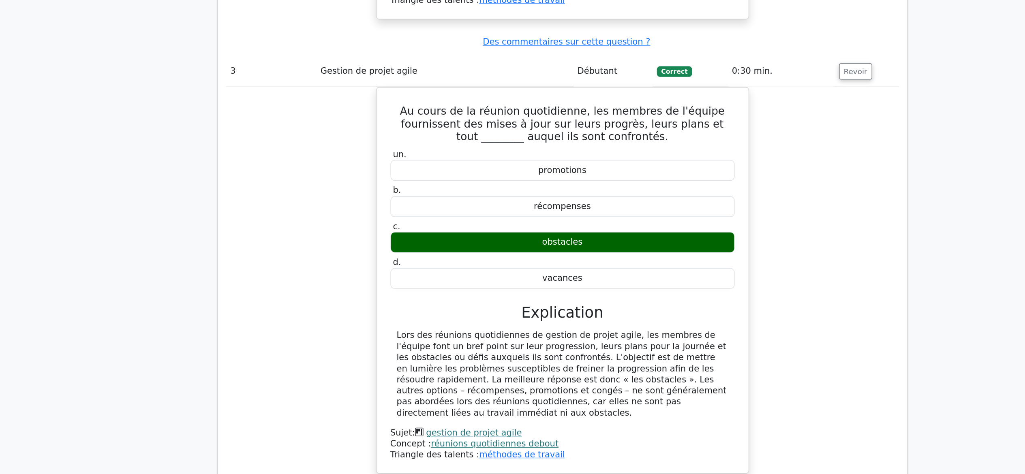
click at [329, 336] on div "Au cours de la réunion quotidienne, les membres de l'équipe fournissent des mis…" at bounding box center [513, 332] width 512 height 304
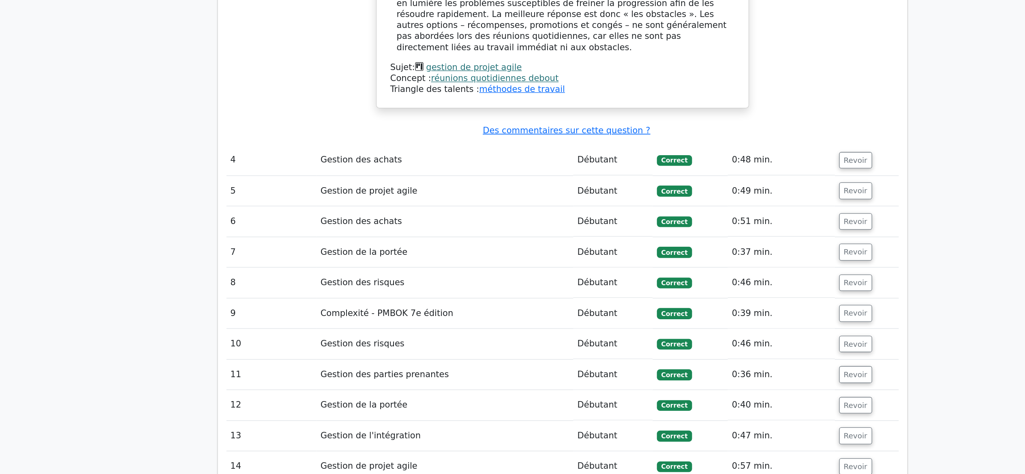
scroll to position [1599, 0]
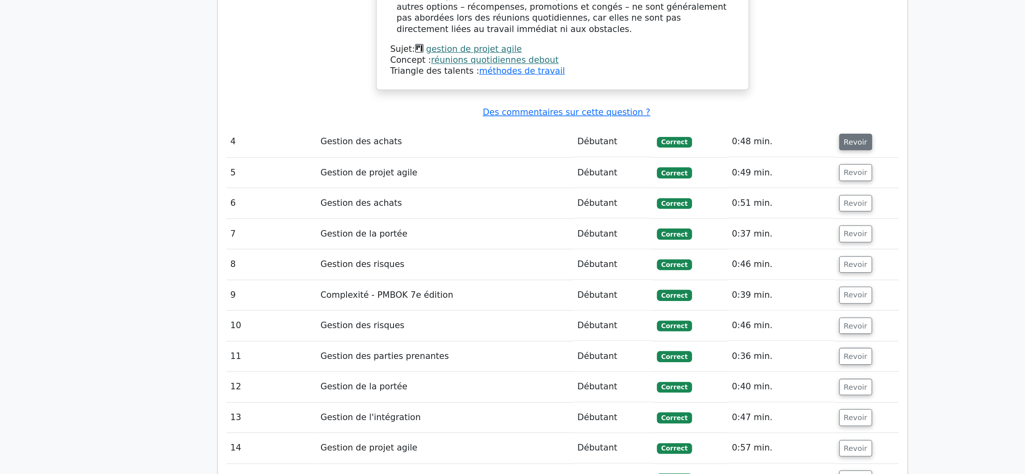
click at [732, 218] on font "Revoir" at bounding box center [736, 221] width 18 height 6
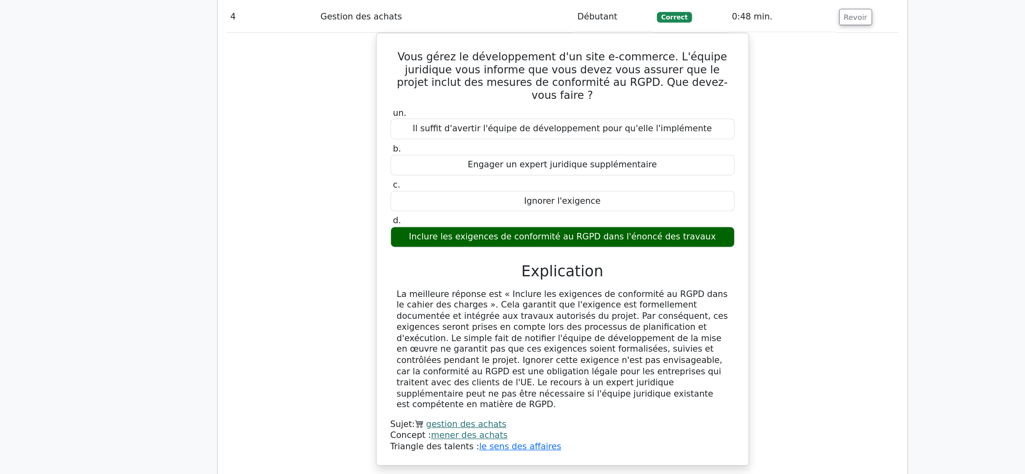
scroll to position [1695, 0]
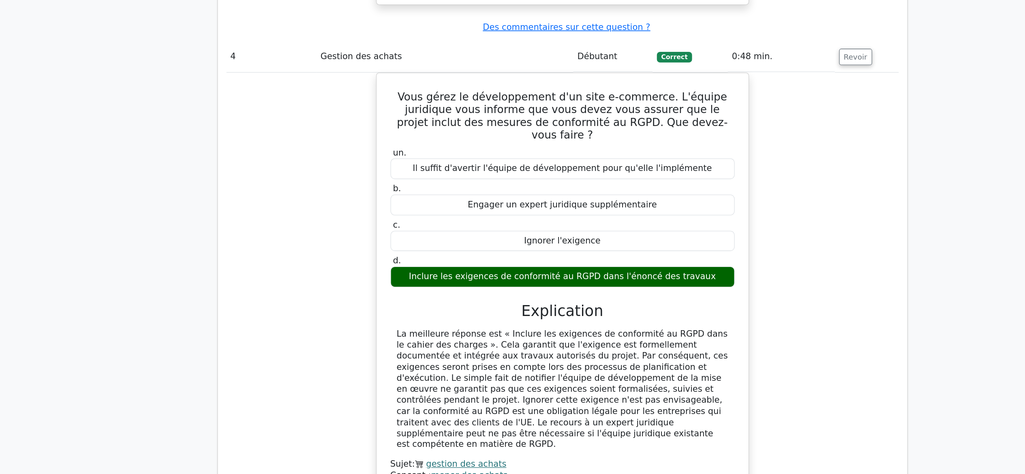
click at [294, 318] on div "Vous gérez le développement d'un site e-commerce. L'équipe juridique vous infor…" at bounding box center [513, 306] width 512 height 339
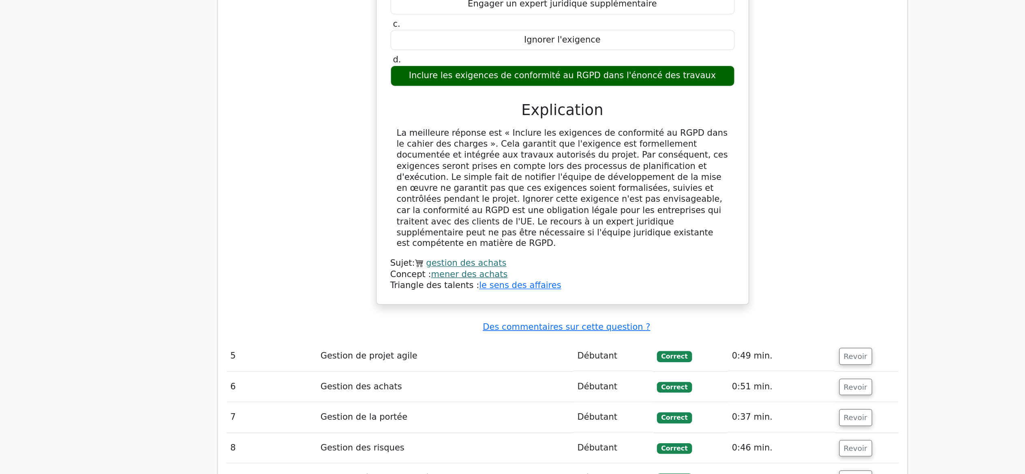
scroll to position [1891, 0]
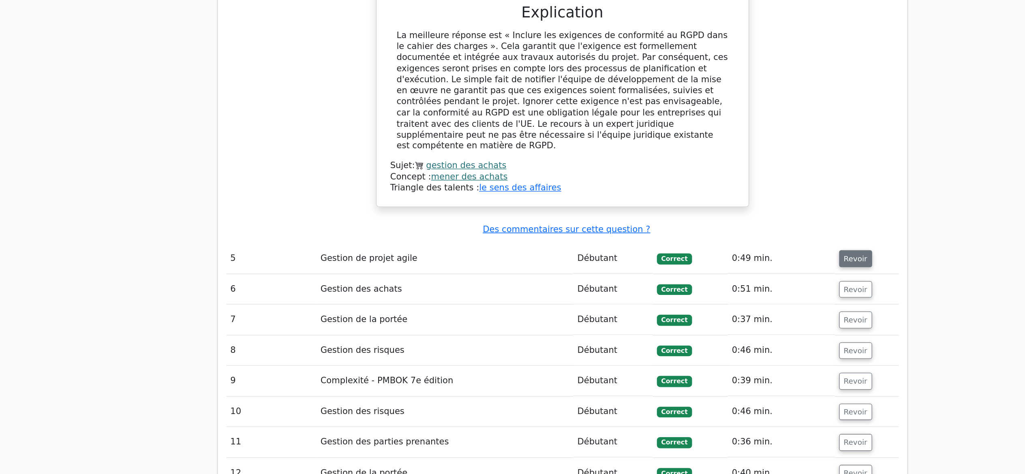
click at [728, 307] on font "Revoir" at bounding box center [736, 310] width 18 height 6
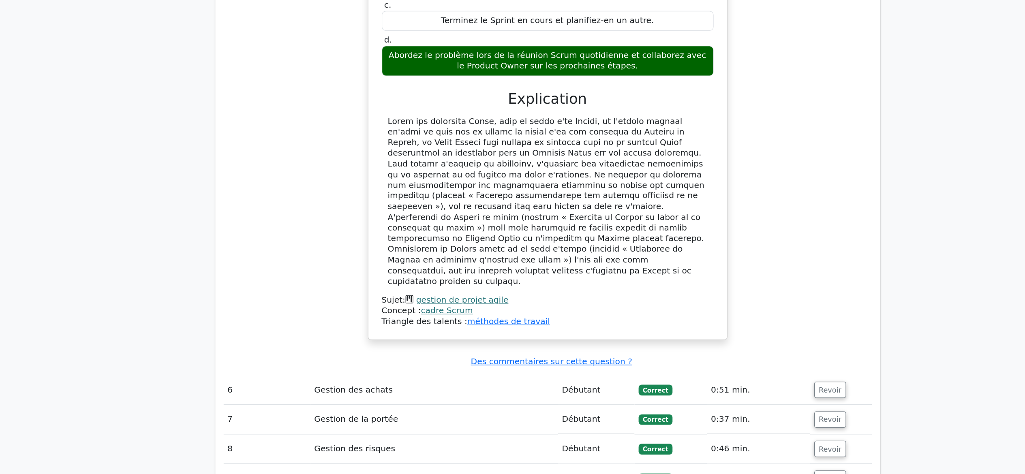
scroll to position [2285, 0]
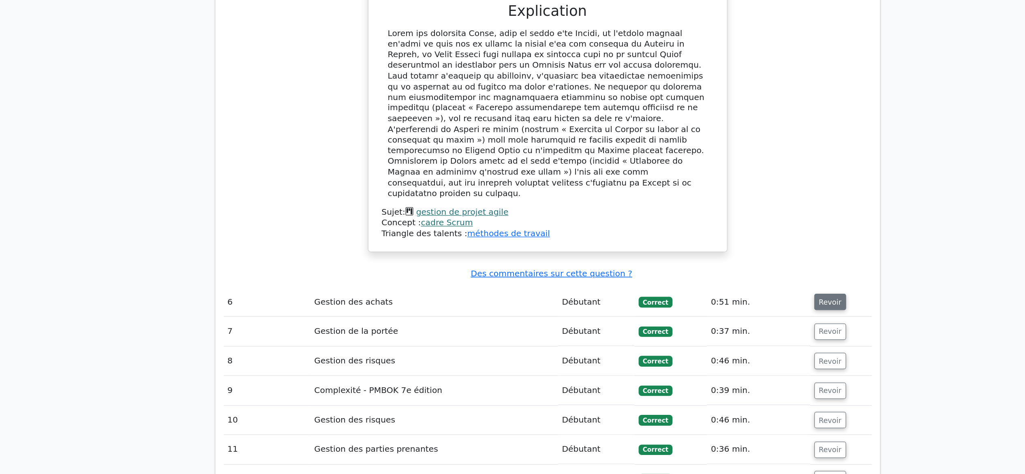
click at [733, 335] on font "Revoir" at bounding box center [736, 338] width 18 height 6
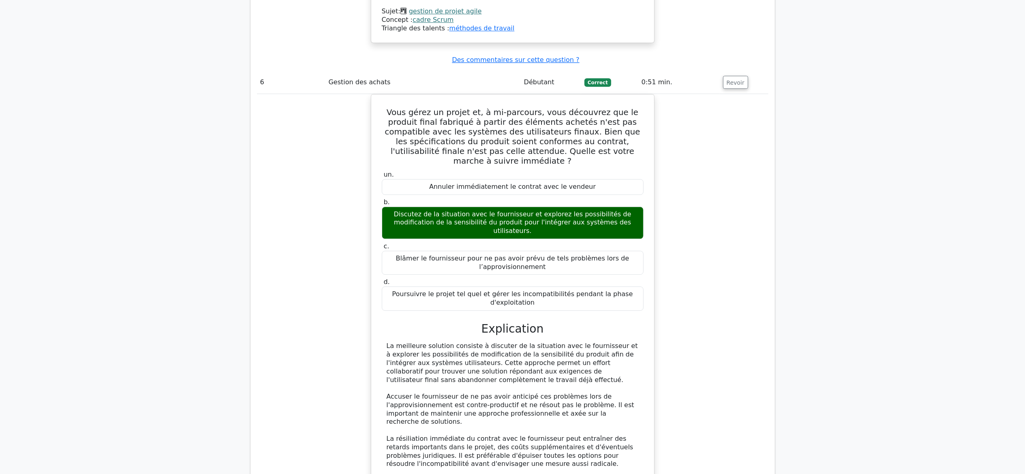
scroll to position [2546, 0]
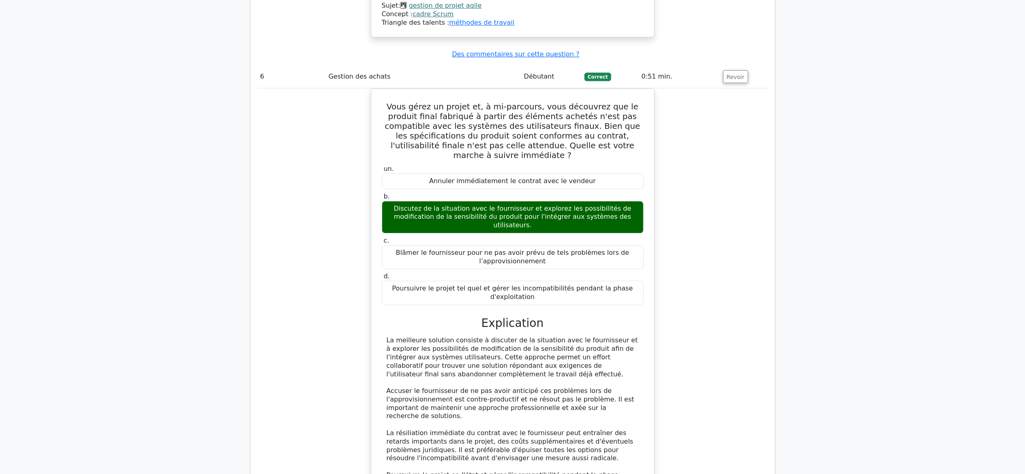
click at [324, 333] on div "Vous gérez un projet et, à mi-parcours, vous découvrez que le produit final fab…" at bounding box center [513, 326] width 512 height 477
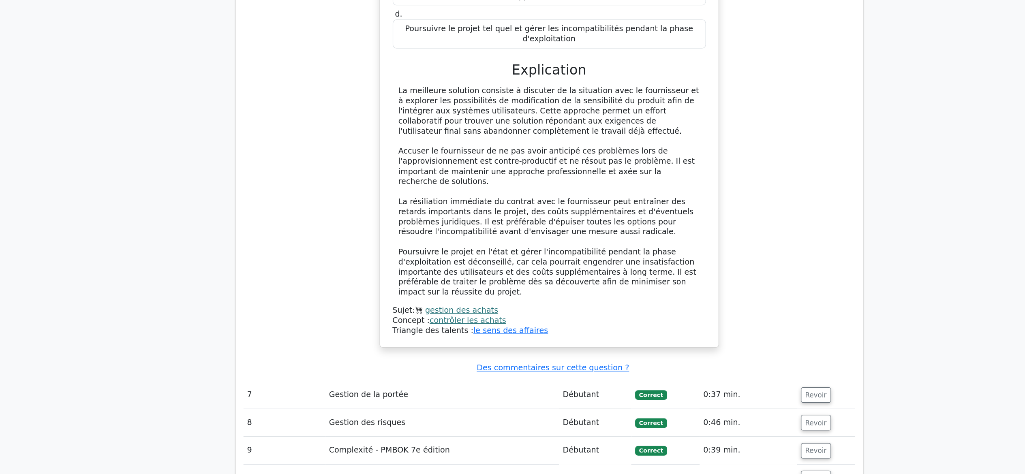
scroll to position [2815, 0]
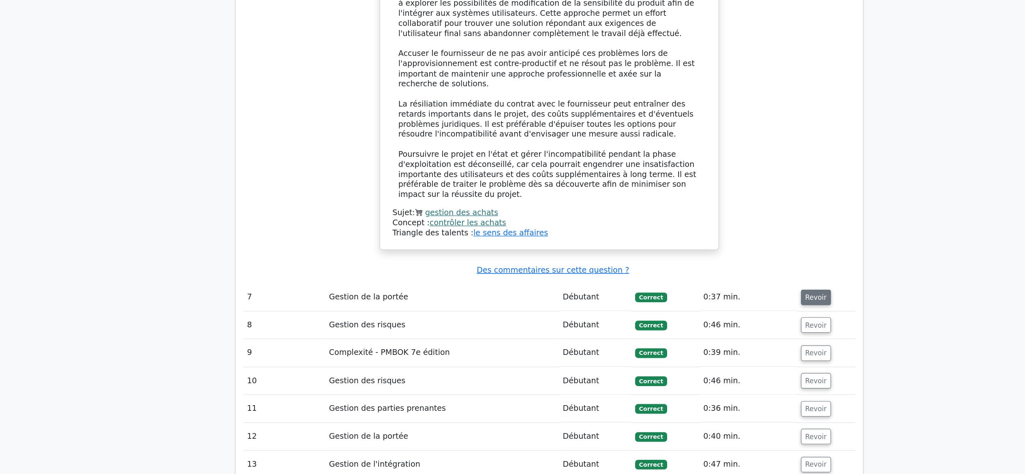
click at [729, 323] on font "Revoir" at bounding box center [736, 326] width 18 height 6
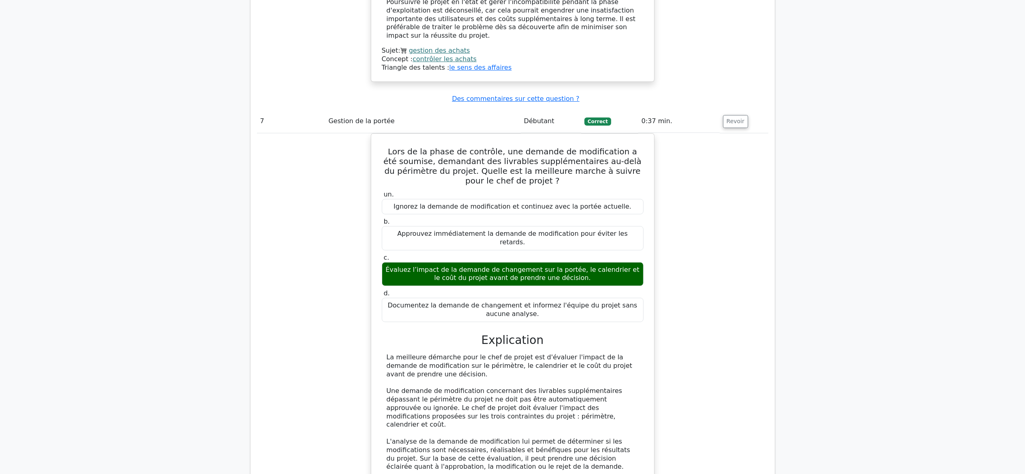
scroll to position [3021, 0]
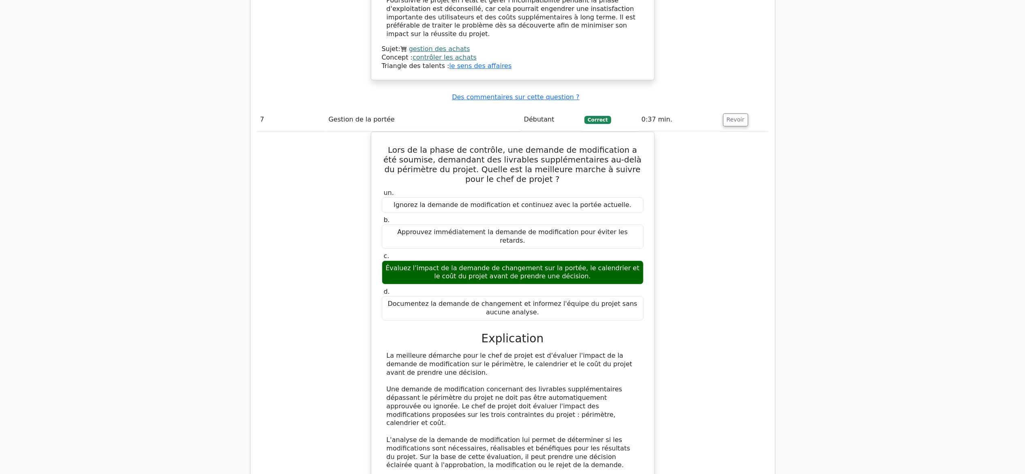
click at [318, 278] on div "Lors de la phase de contrôle, une demande de modification a été soumise, demand…" at bounding box center [513, 365] width 512 height 466
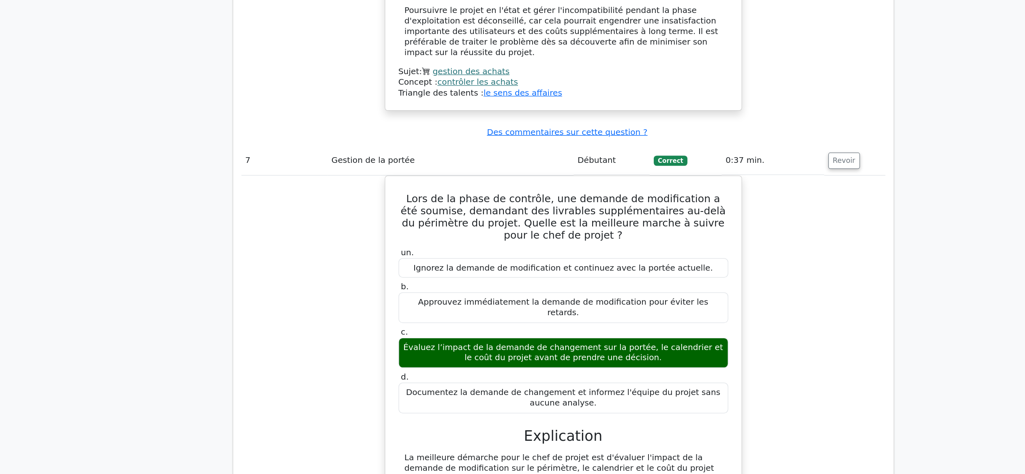
scroll to position [2956, 0]
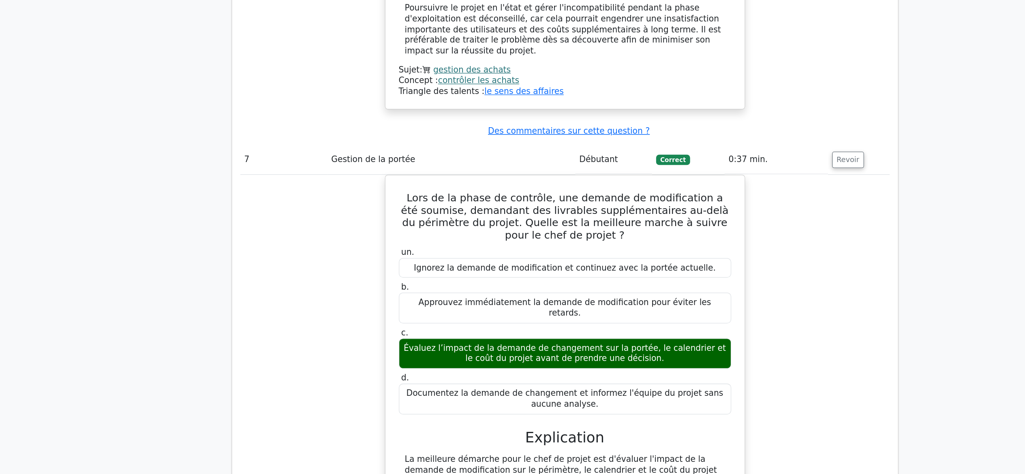
click at [318, 278] on div "Lors de la phase de contrôle, une demande de modification a été soumise, demand…" at bounding box center [513, 430] width 512 height 466
click at [349, 304] on div "Lors de la phase de contrôle, une demande de modification a été soumise, demand…" at bounding box center [513, 430] width 512 height 466
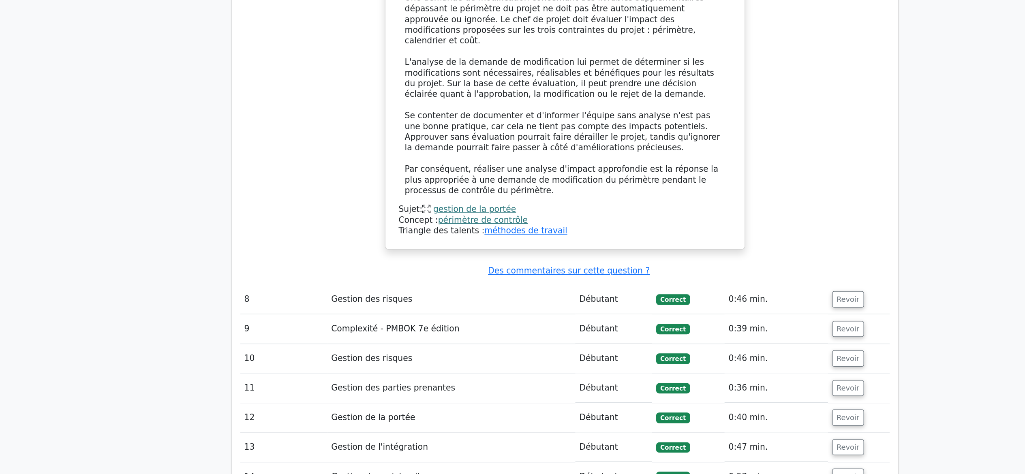
scroll to position [3341, 0]
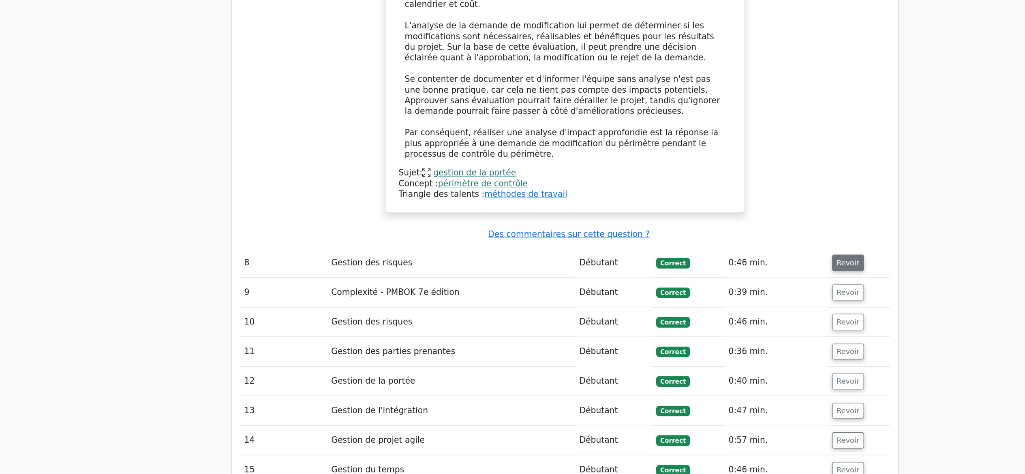
click at [732, 304] on font "Revoir" at bounding box center [736, 307] width 18 height 6
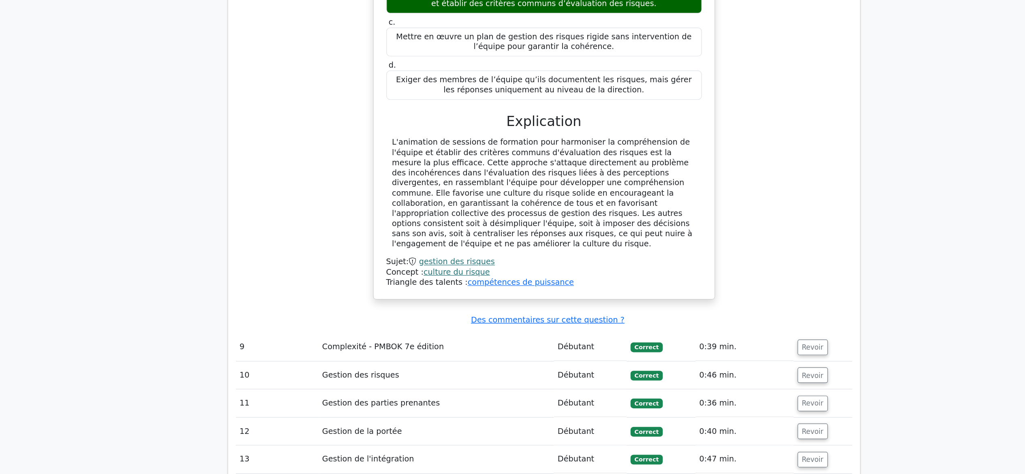
scroll to position [3708, 0]
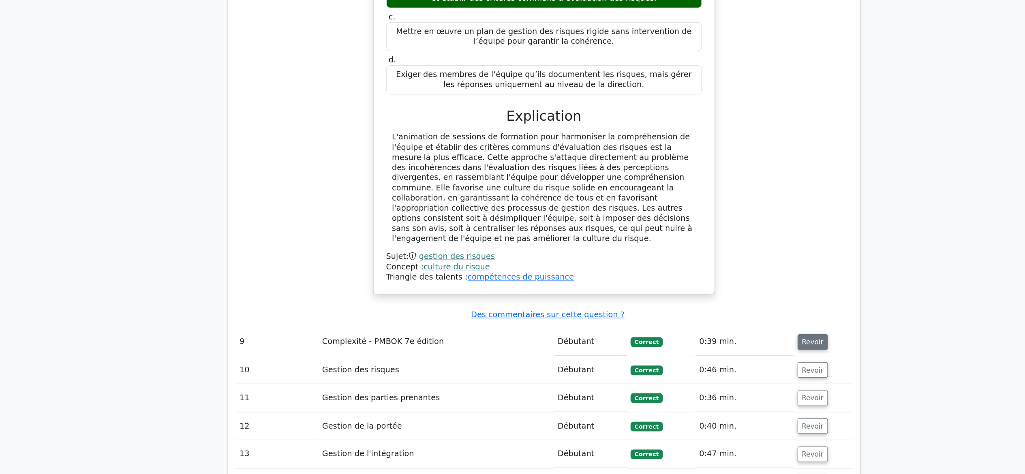
click at [732, 361] on font "Revoir" at bounding box center [736, 364] width 18 height 6
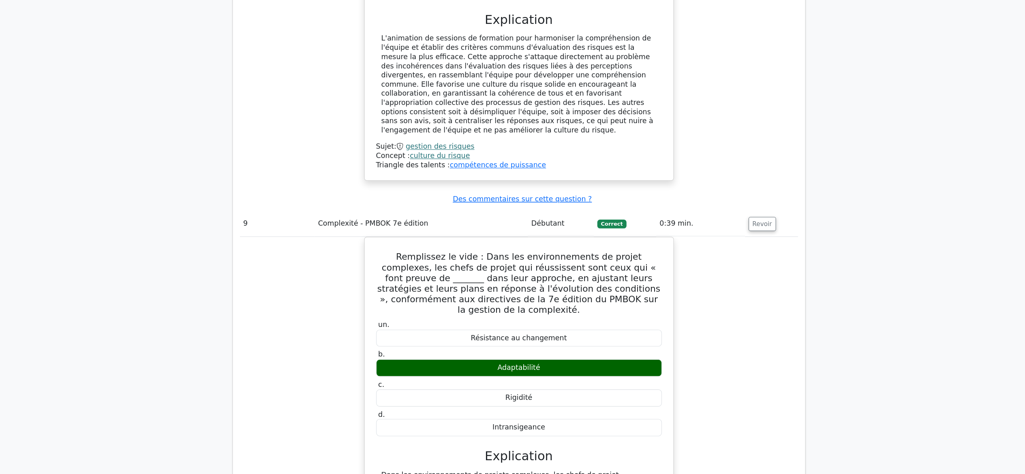
scroll to position [3838, 0]
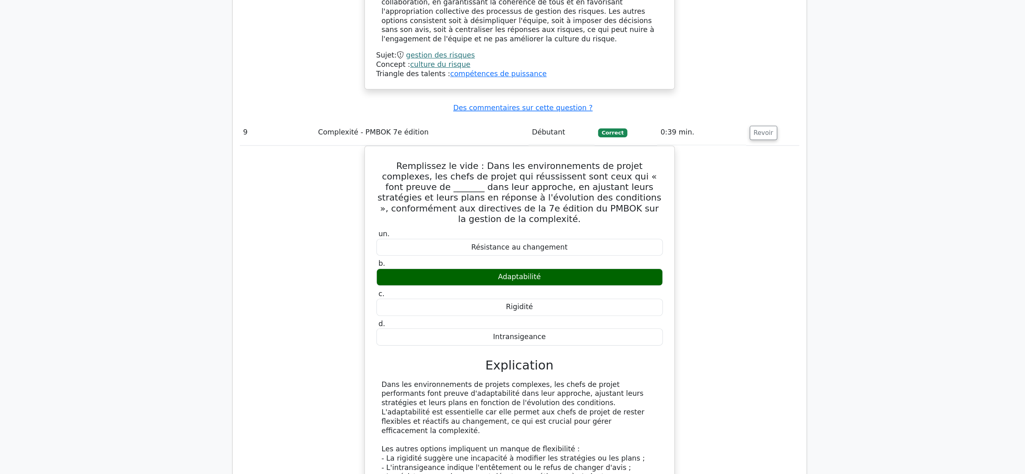
scroll to position [3916, 0]
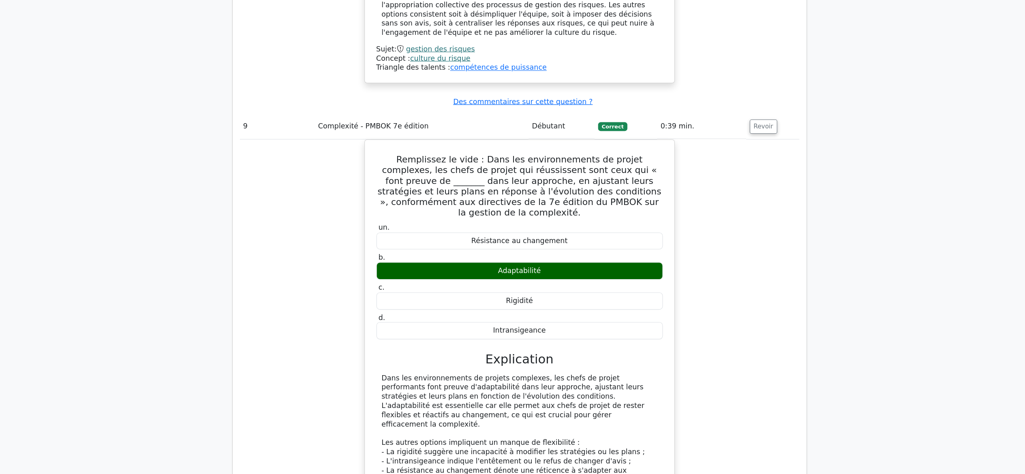
click at [685, 362] on div "Remplissez le vide : Dans les environnements de projet complexes, les chefs de …" at bounding box center [513, 364] width 512 height 392
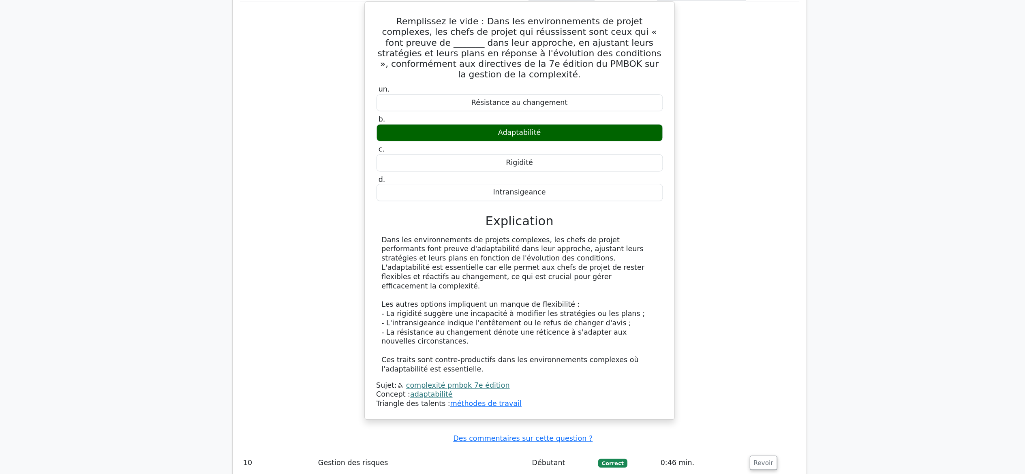
scroll to position [4046, 0]
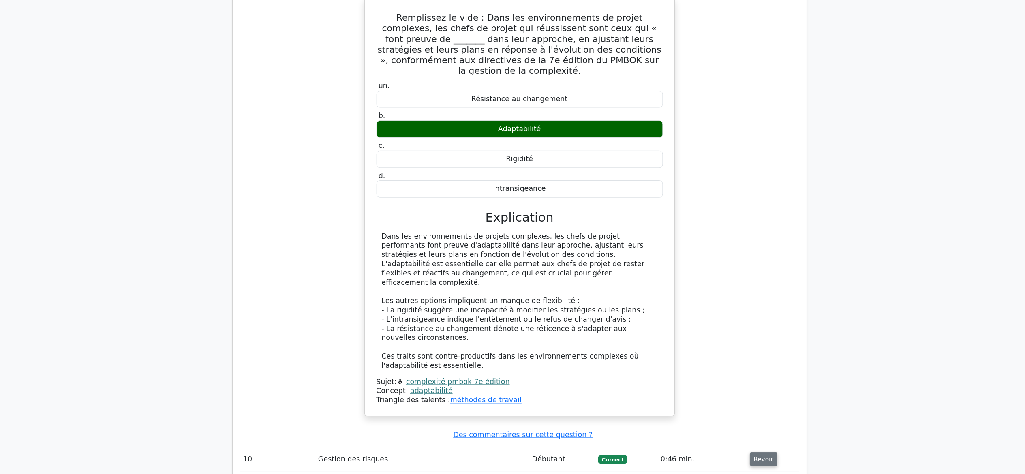
click at [734, 457] on font "Revoir" at bounding box center [736, 460] width 18 height 6
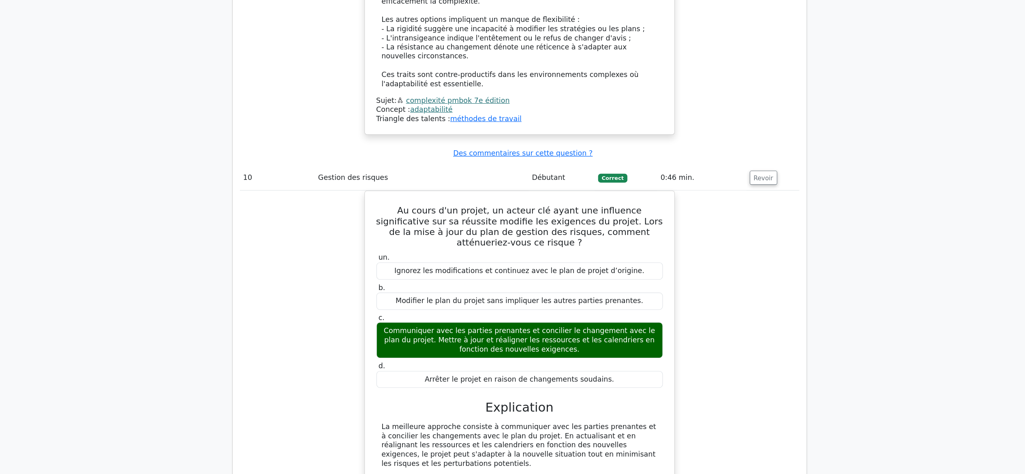
scroll to position [4304, 0]
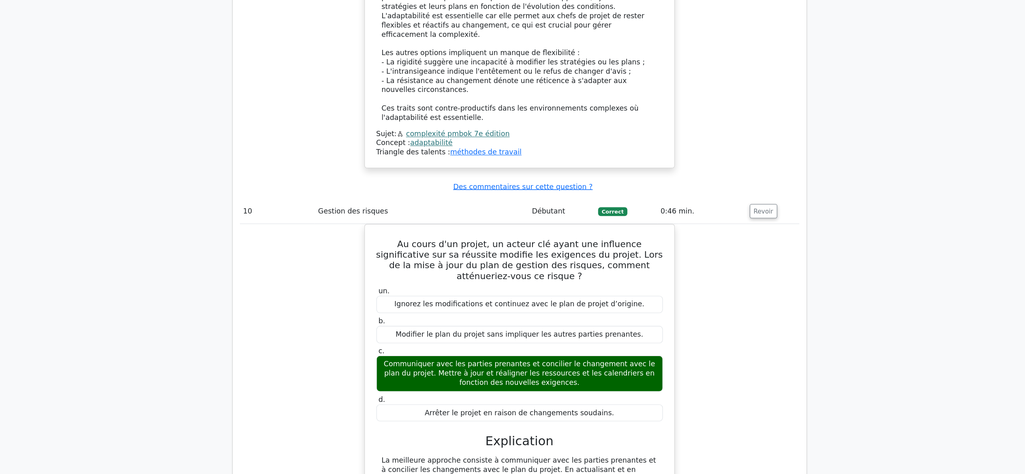
click at [357, 275] on div "Au cours d'un projet, un acteur clé ayant une influence significative sur sa ré…" at bounding box center [513, 426] width 512 height 424
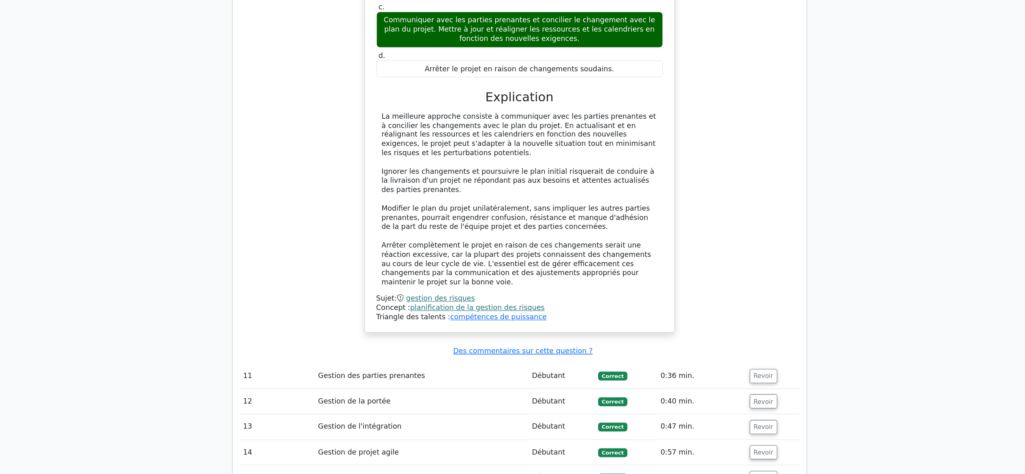
scroll to position [4662, 0]
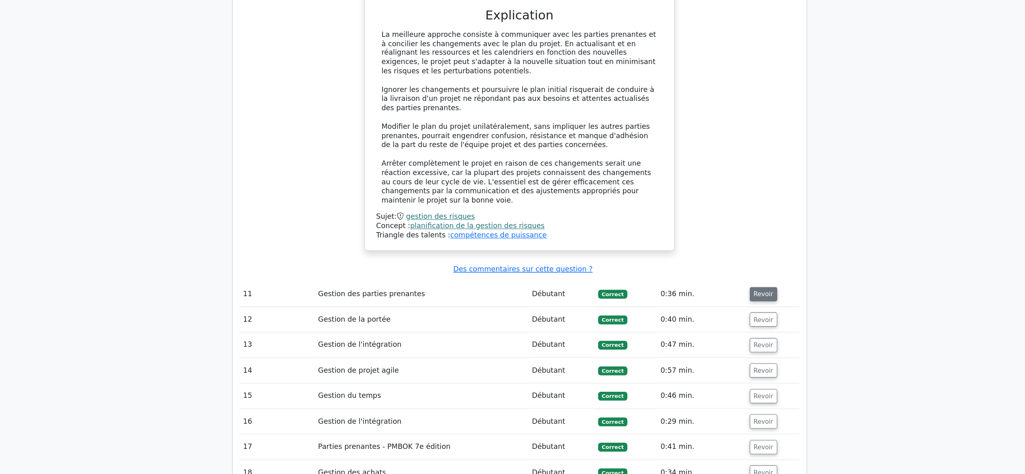
click at [731, 306] on font "Revoir" at bounding box center [736, 309] width 18 height 6
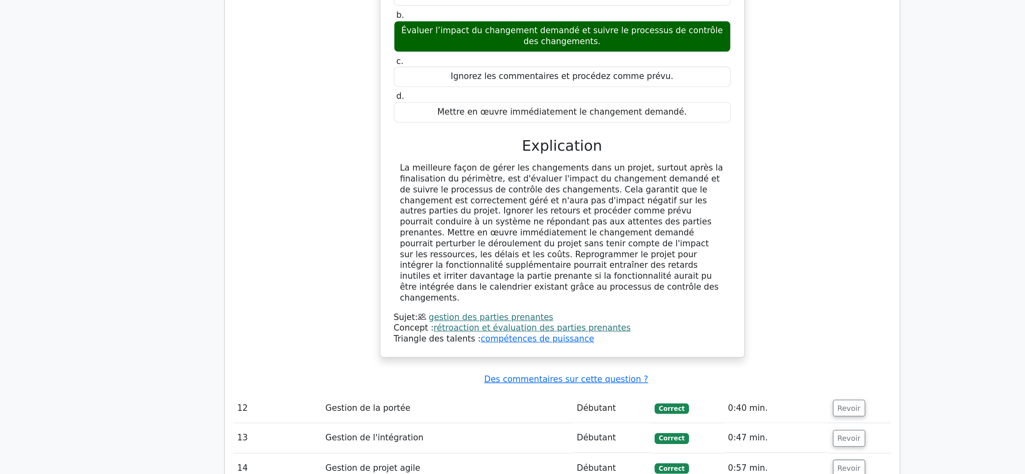
scroll to position [4996, 0]
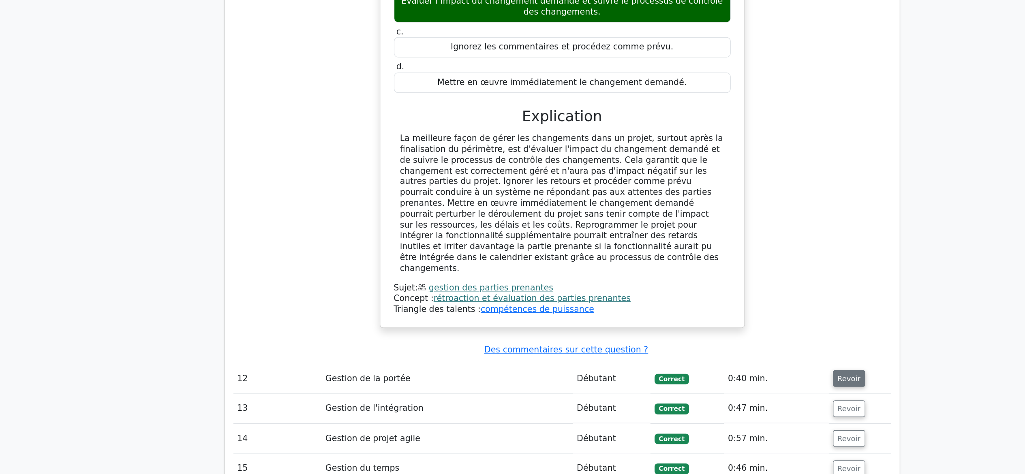
click at [730, 396] on font "Revoir" at bounding box center [736, 399] width 18 height 6
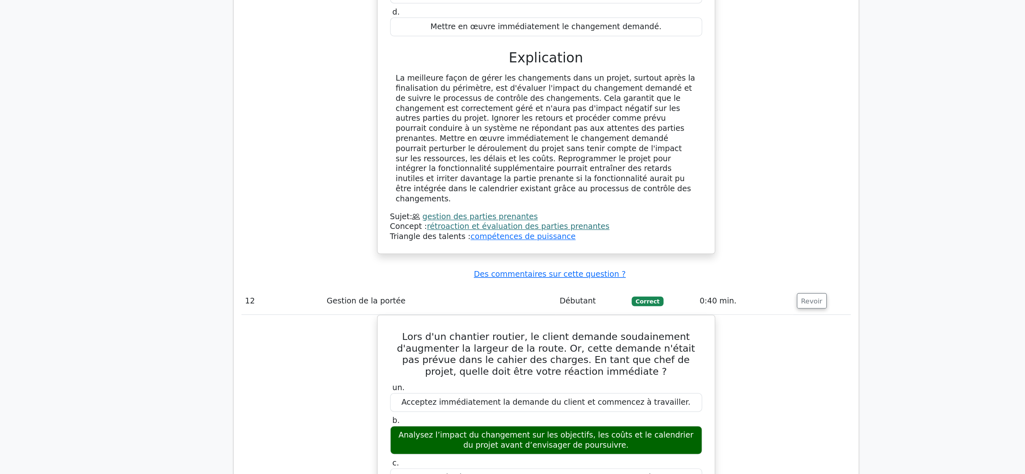
scroll to position [5093, 0]
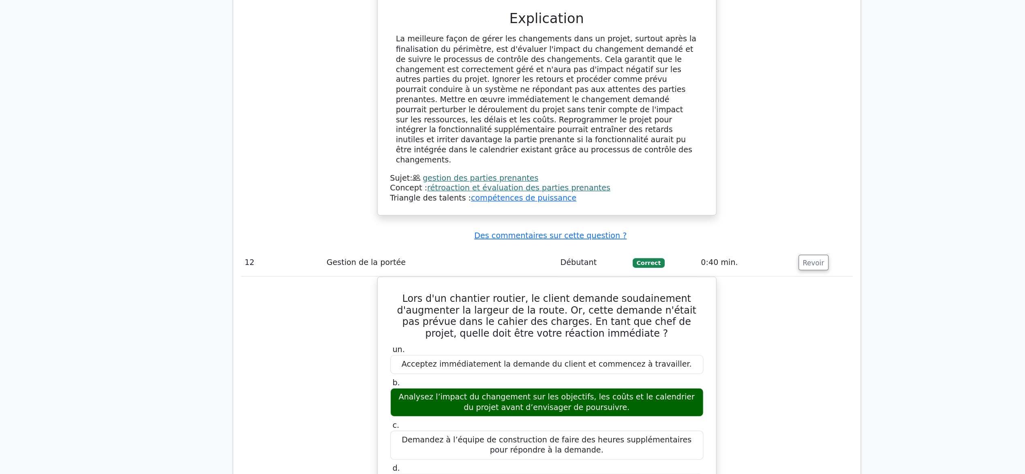
scroll to position [5098, 0]
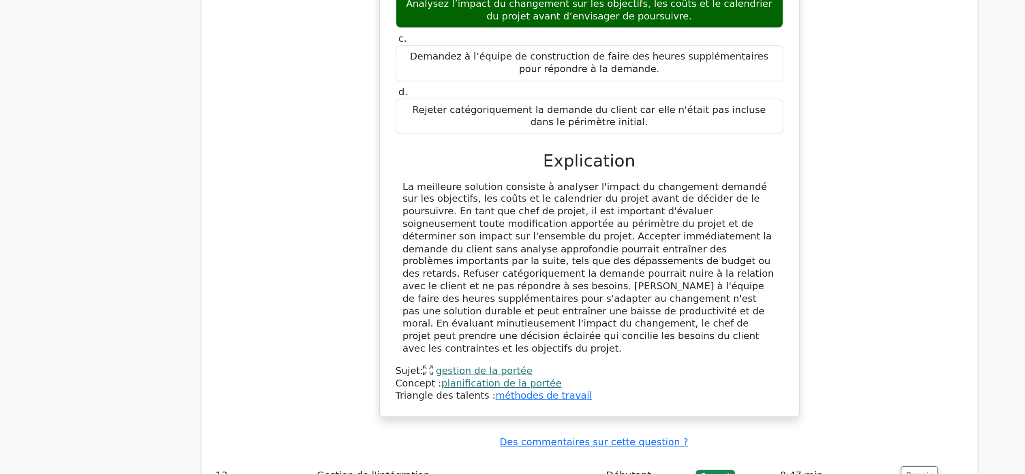
scroll to position [5371, 0]
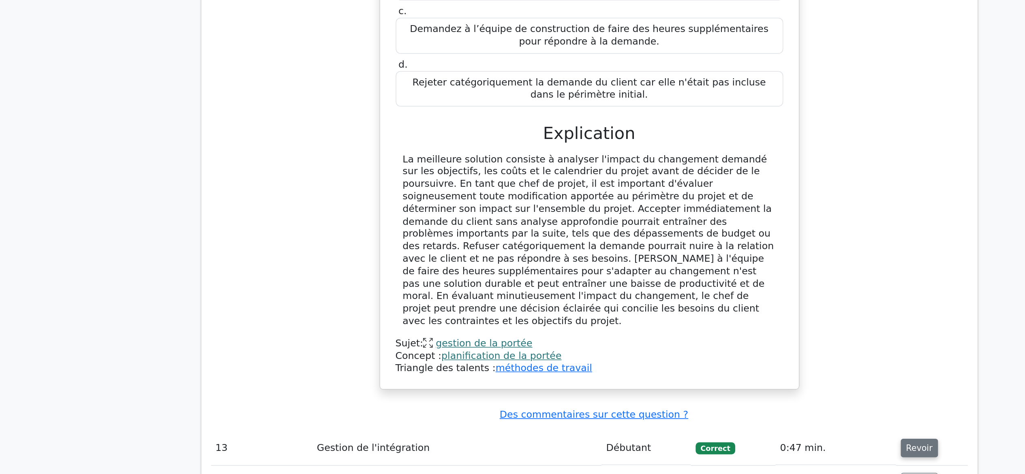
click at [735, 453] on font "Revoir" at bounding box center [736, 456] width 18 height 6
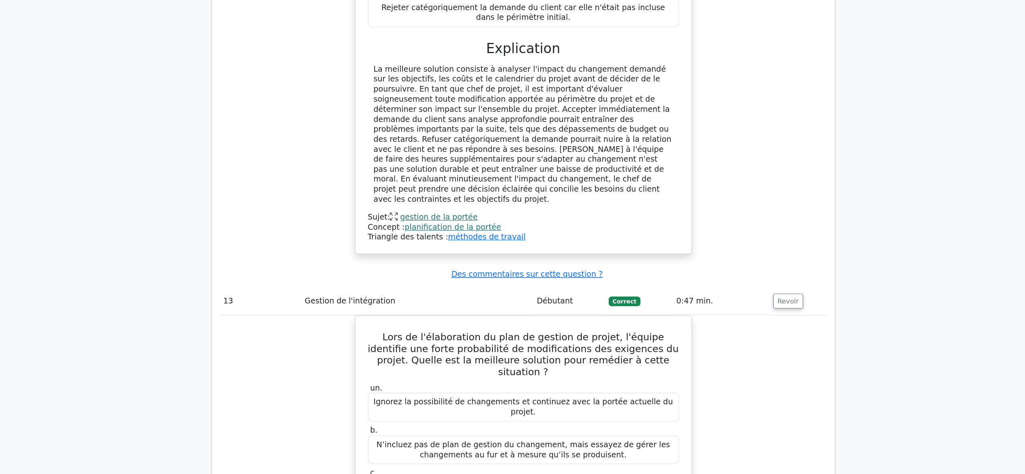
scroll to position [5529, 0]
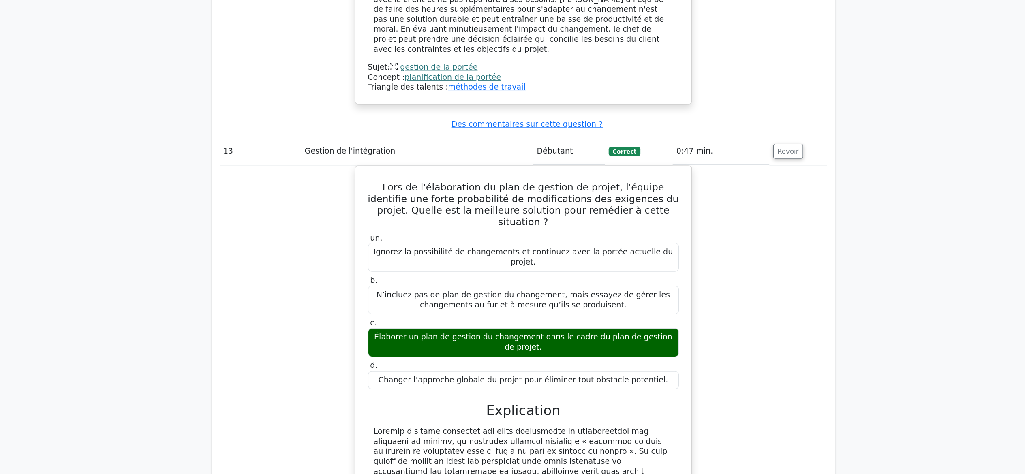
scroll to position [5626, 0]
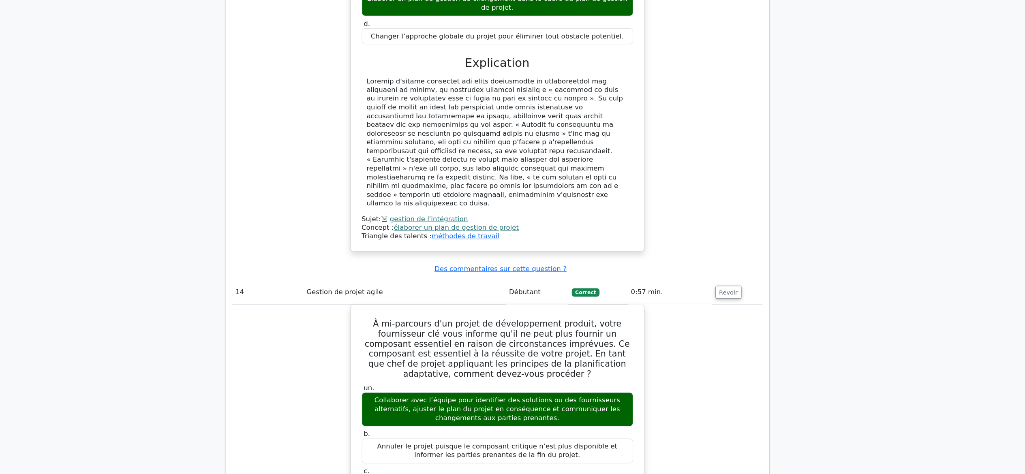
scroll to position [5975, 0]
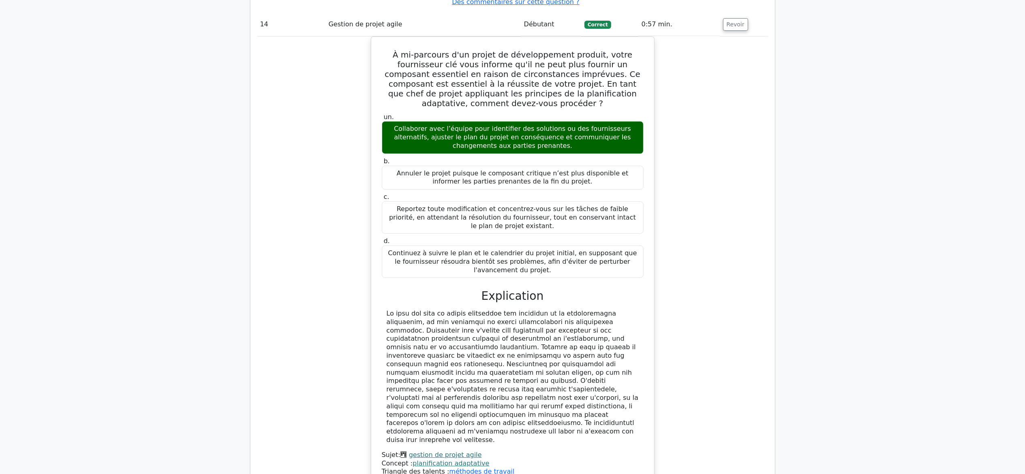
scroll to position [6267, 0]
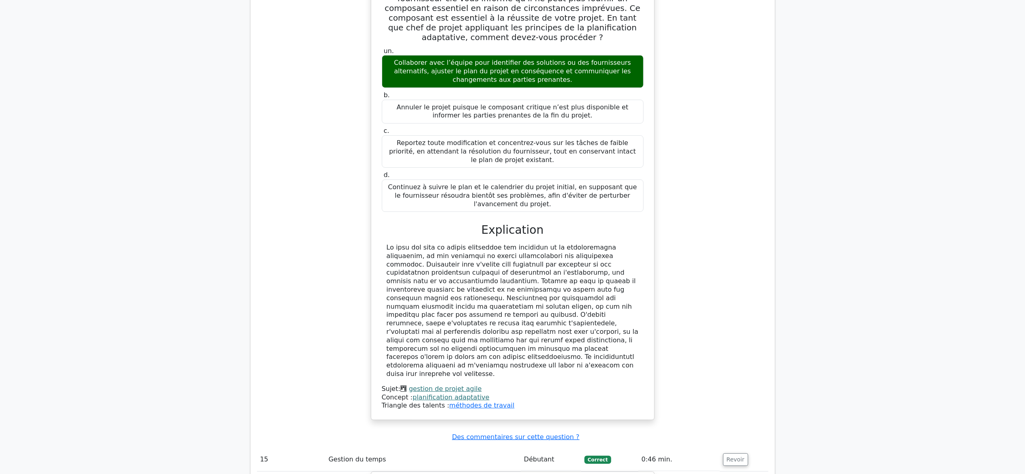
scroll to position [6332, 0]
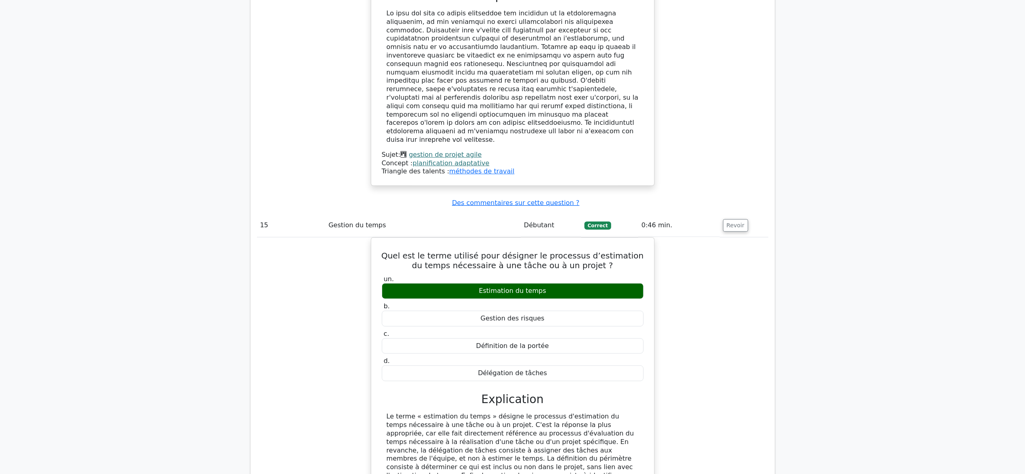
scroll to position [6559, 0]
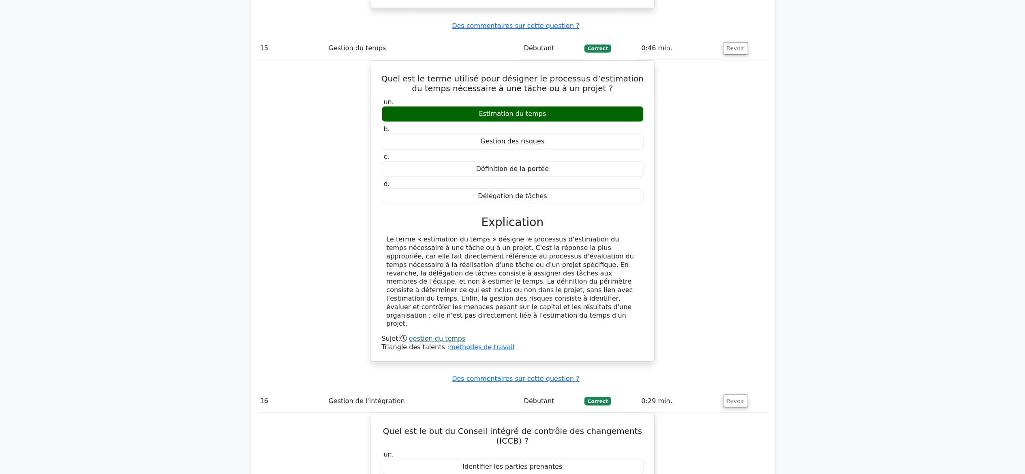
scroll to position [6721, 0]
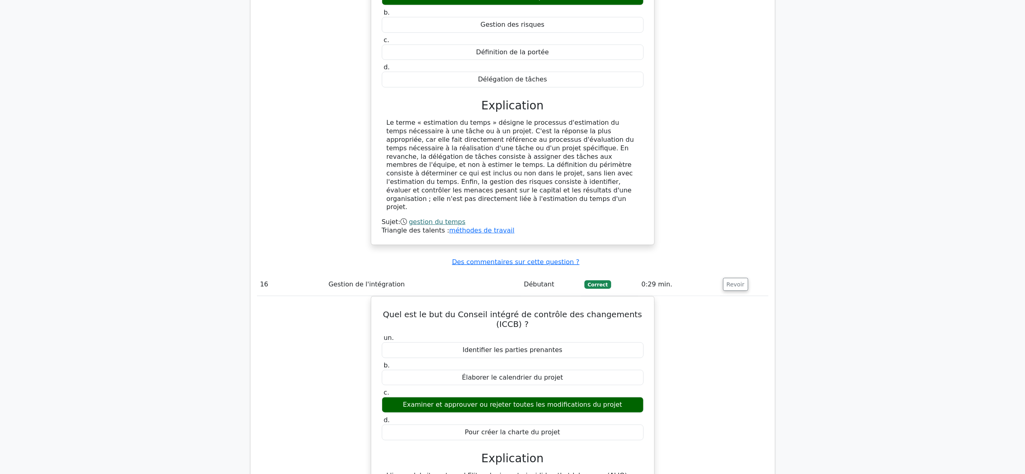
scroll to position [6851, 0]
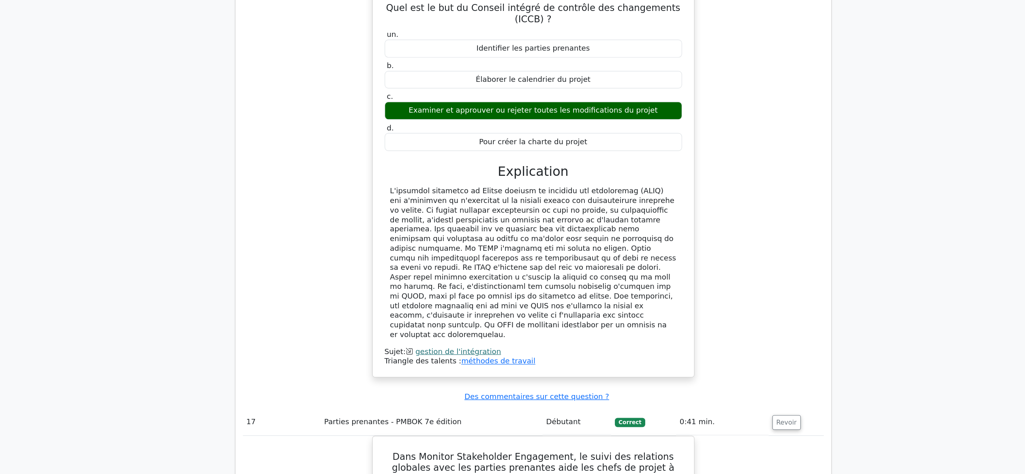
scroll to position [7110, 0]
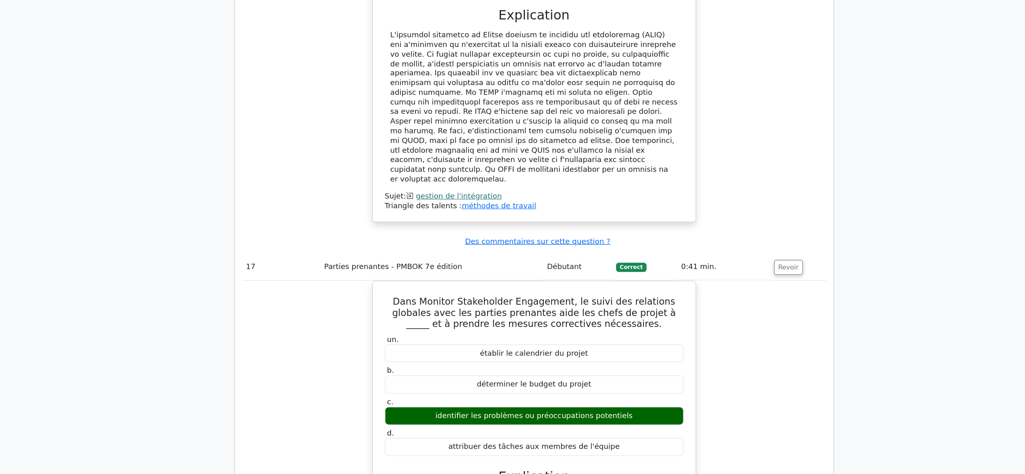
scroll to position [7249, 0]
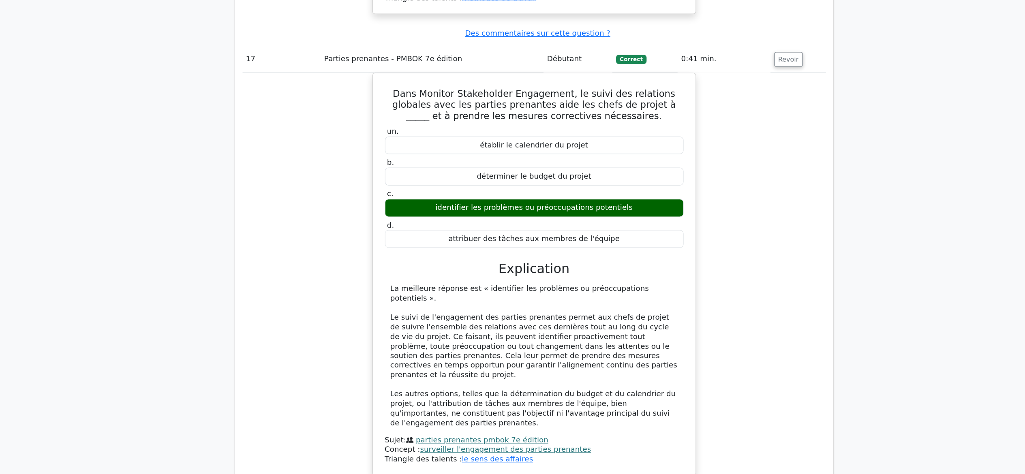
scroll to position [7412, 0]
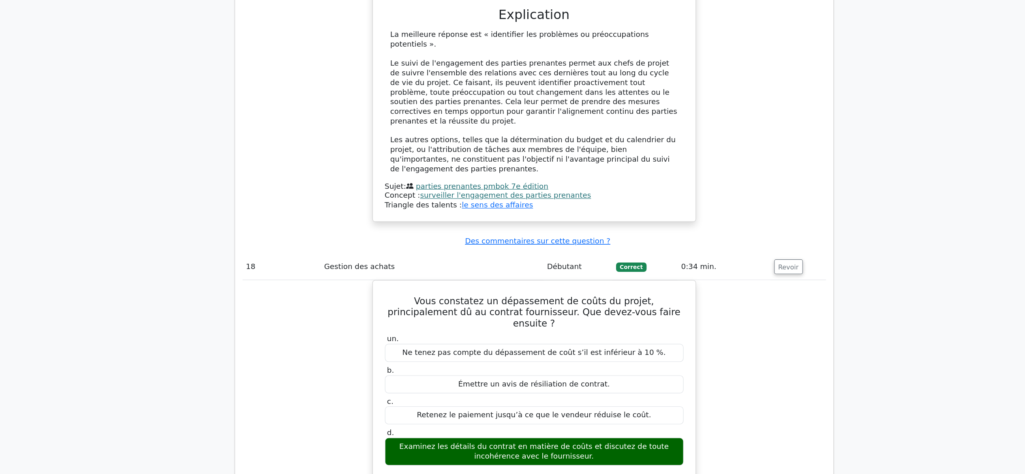
scroll to position [7681, 0]
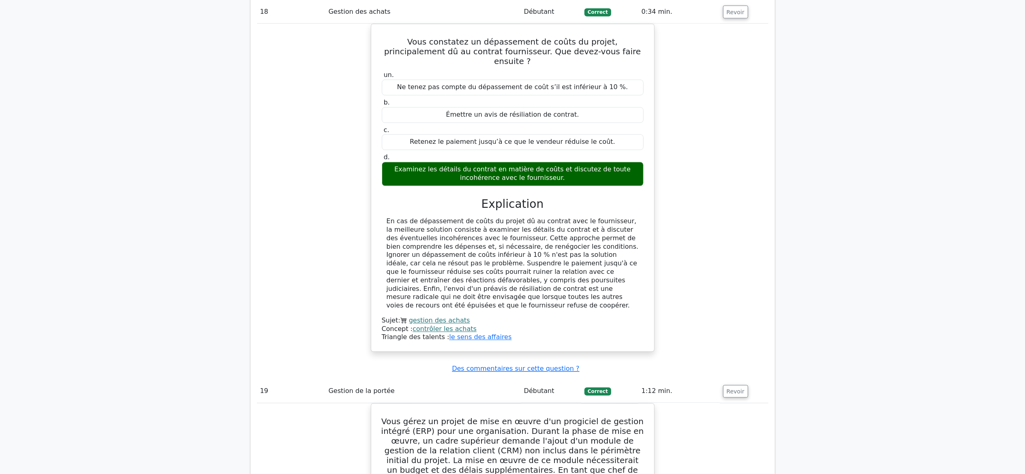
scroll to position [7908, 0]
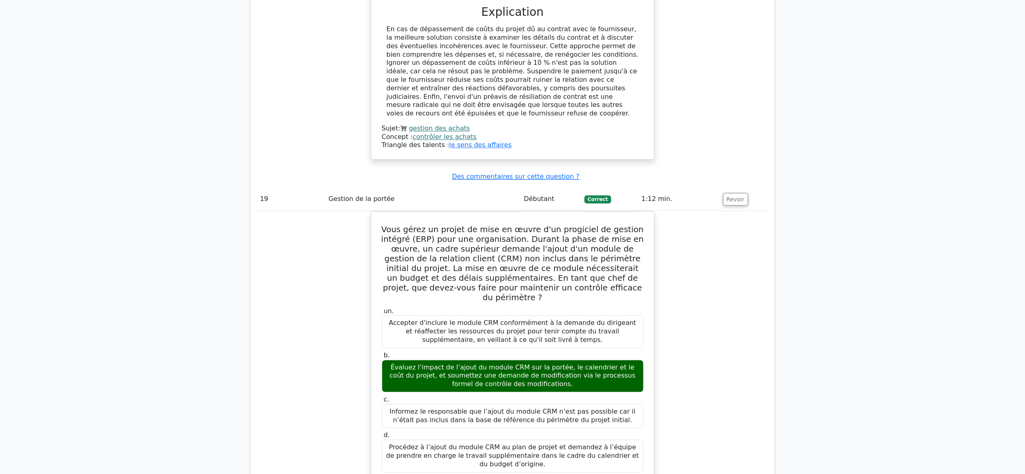
scroll to position [8103, 0]
click at [712, 235] on div "Vous gérez un projet de mise en œuvre d'un progiciel de gestion intégré (ERP) p…" at bounding box center [513, 441] width 512 height 463
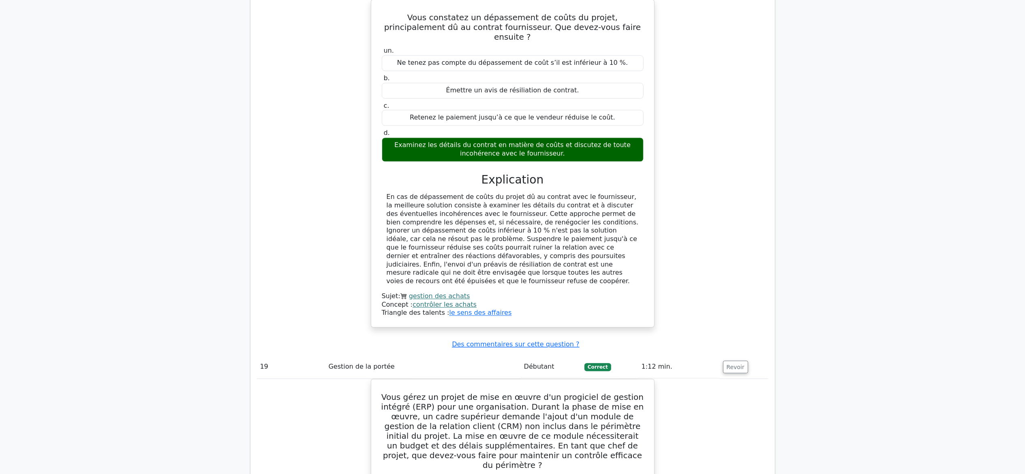
scroll to position [7908, 0]
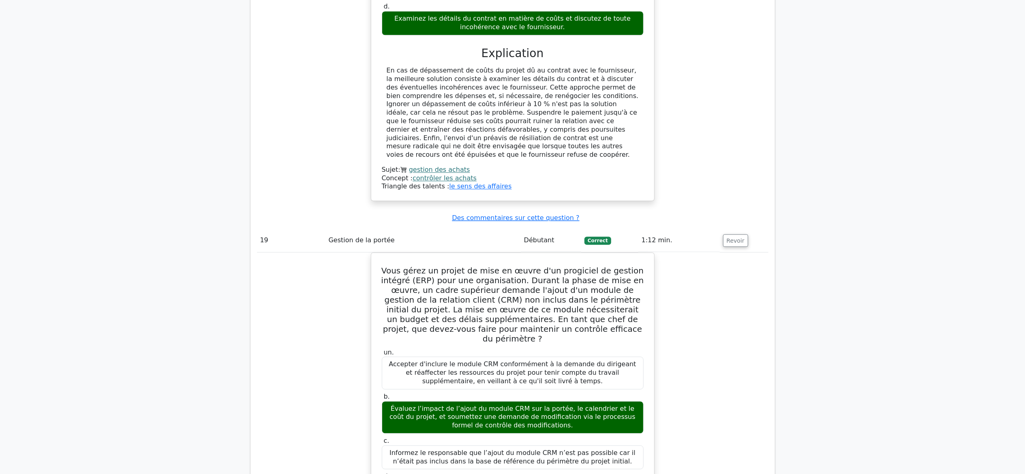
scroll to position [8070, 0]
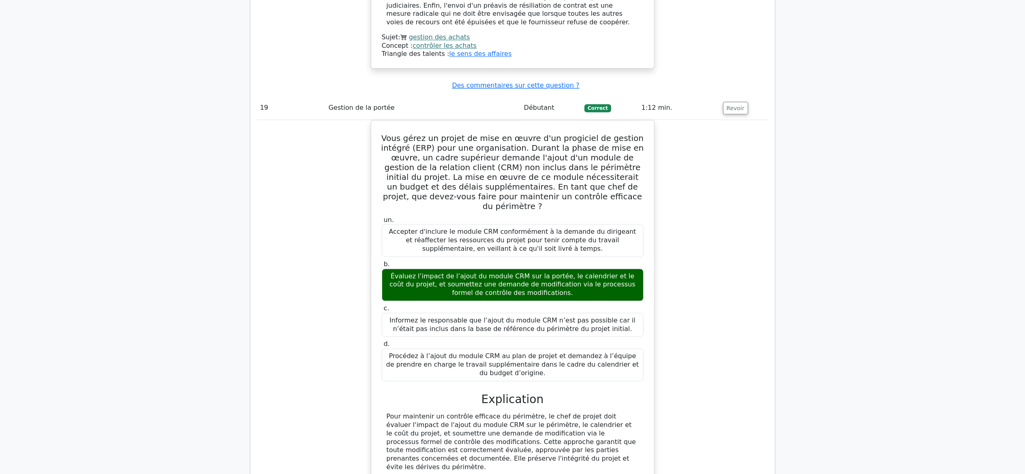
scroll to position [8330, 0]
